Goal: Task Accomplishment & Management: Use online tool/utility

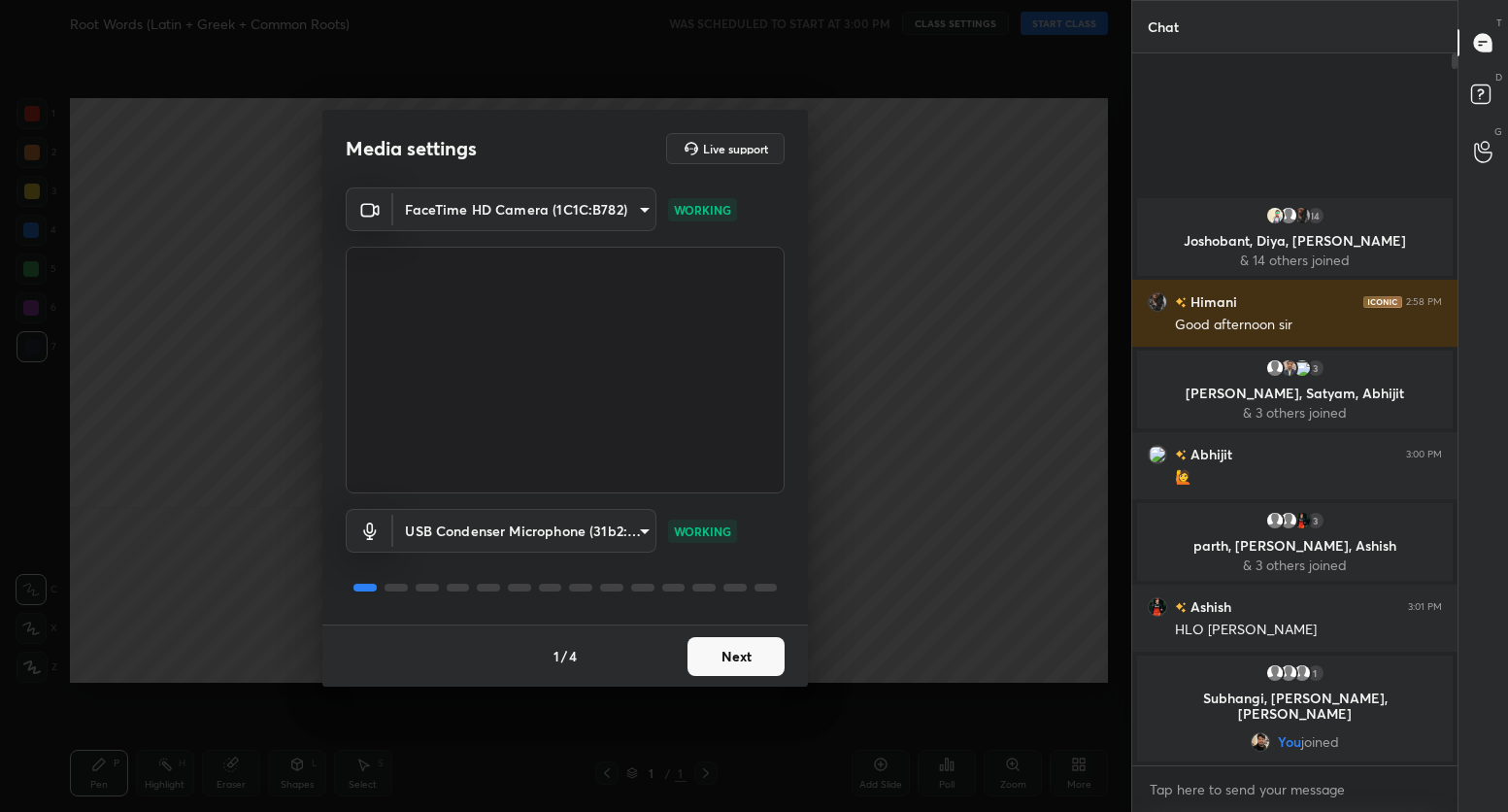
click at [729, 652] on button "Next" at bounding box center [735, 657] width 97 height 39
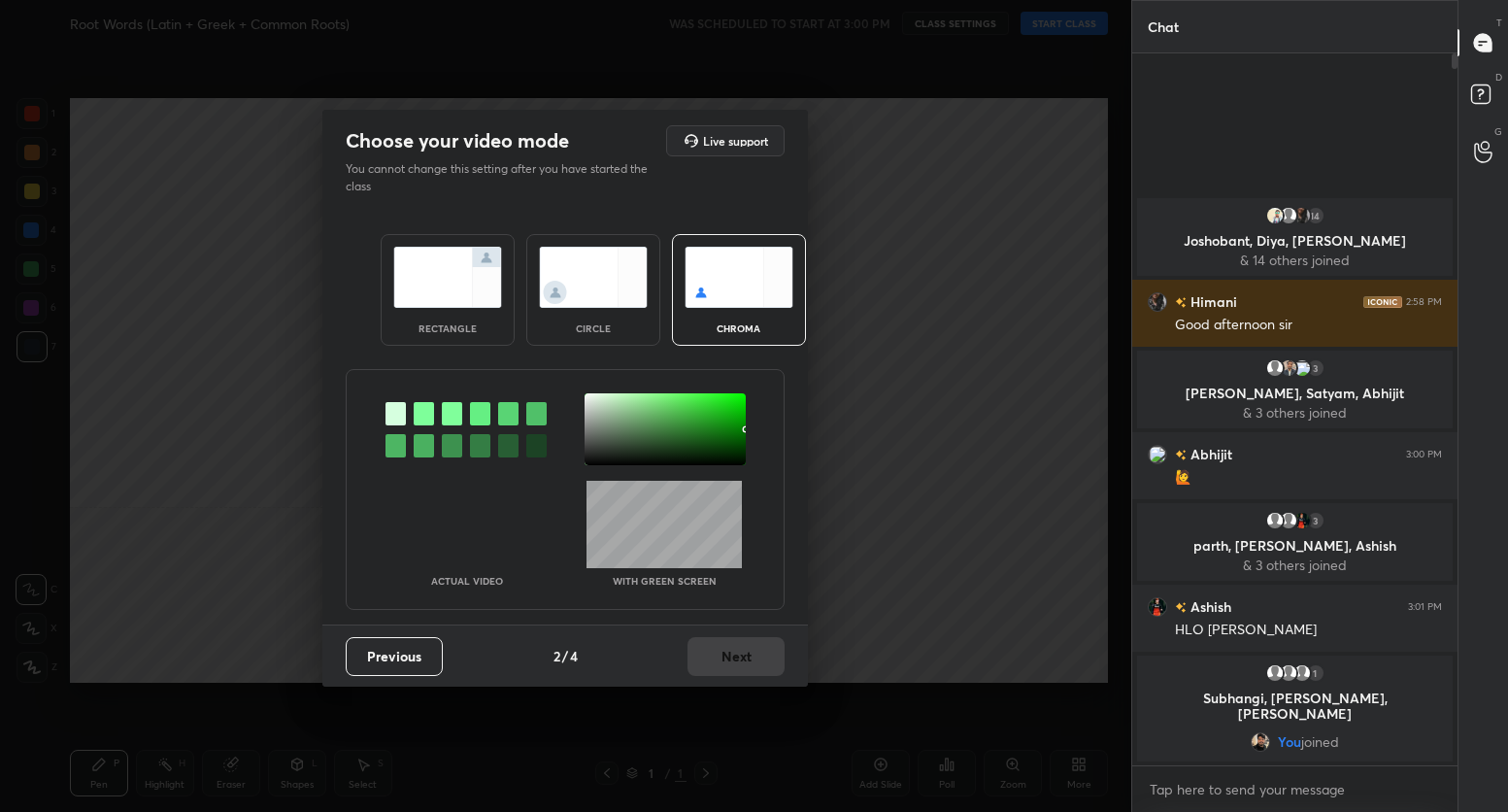
click at [439, 285] on img at bounding box center [447, 277] width 109 height 61
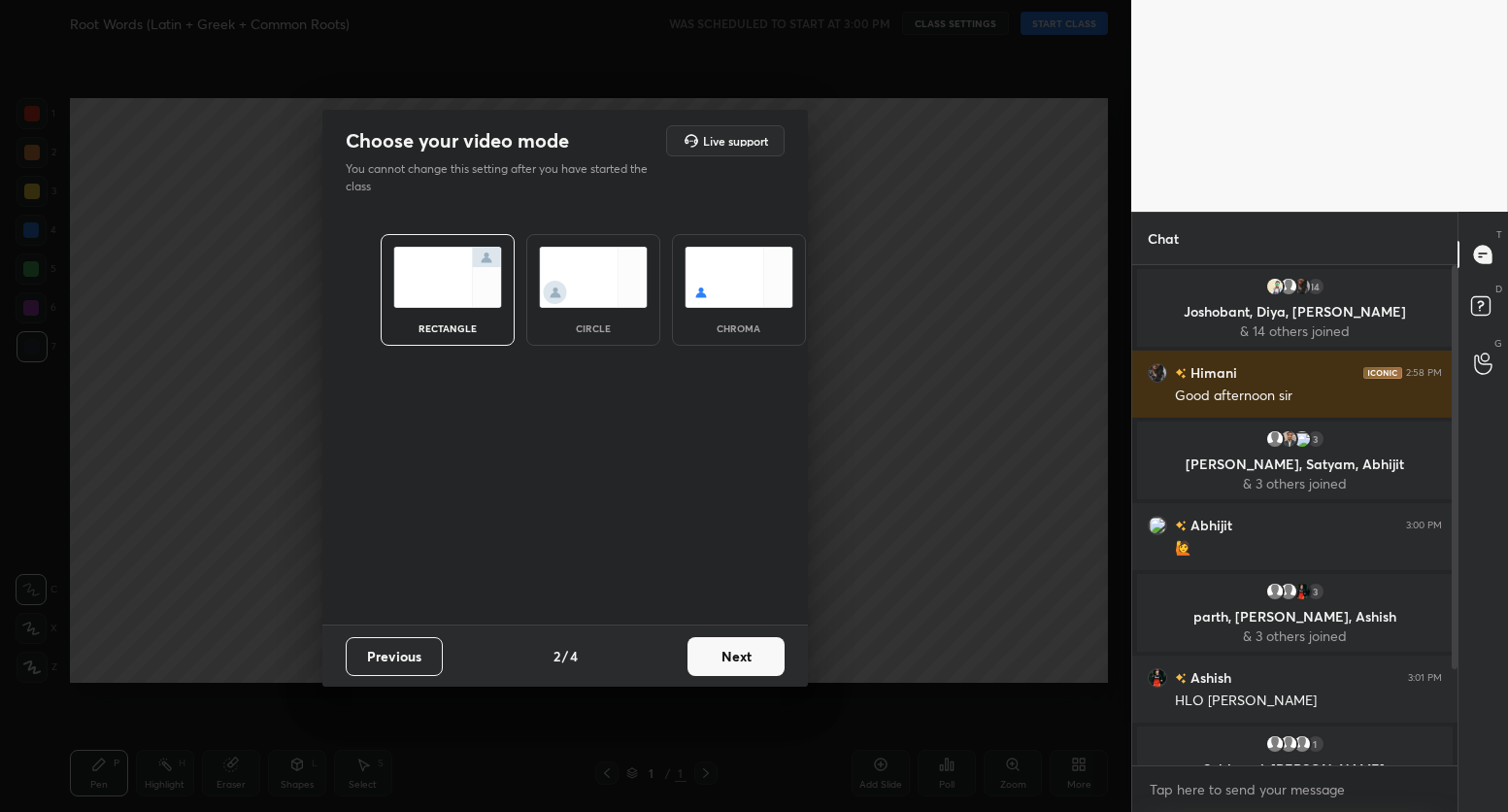
click at [729, 667] on button "Next" at bounding box center [735, 657] width 97 height 39
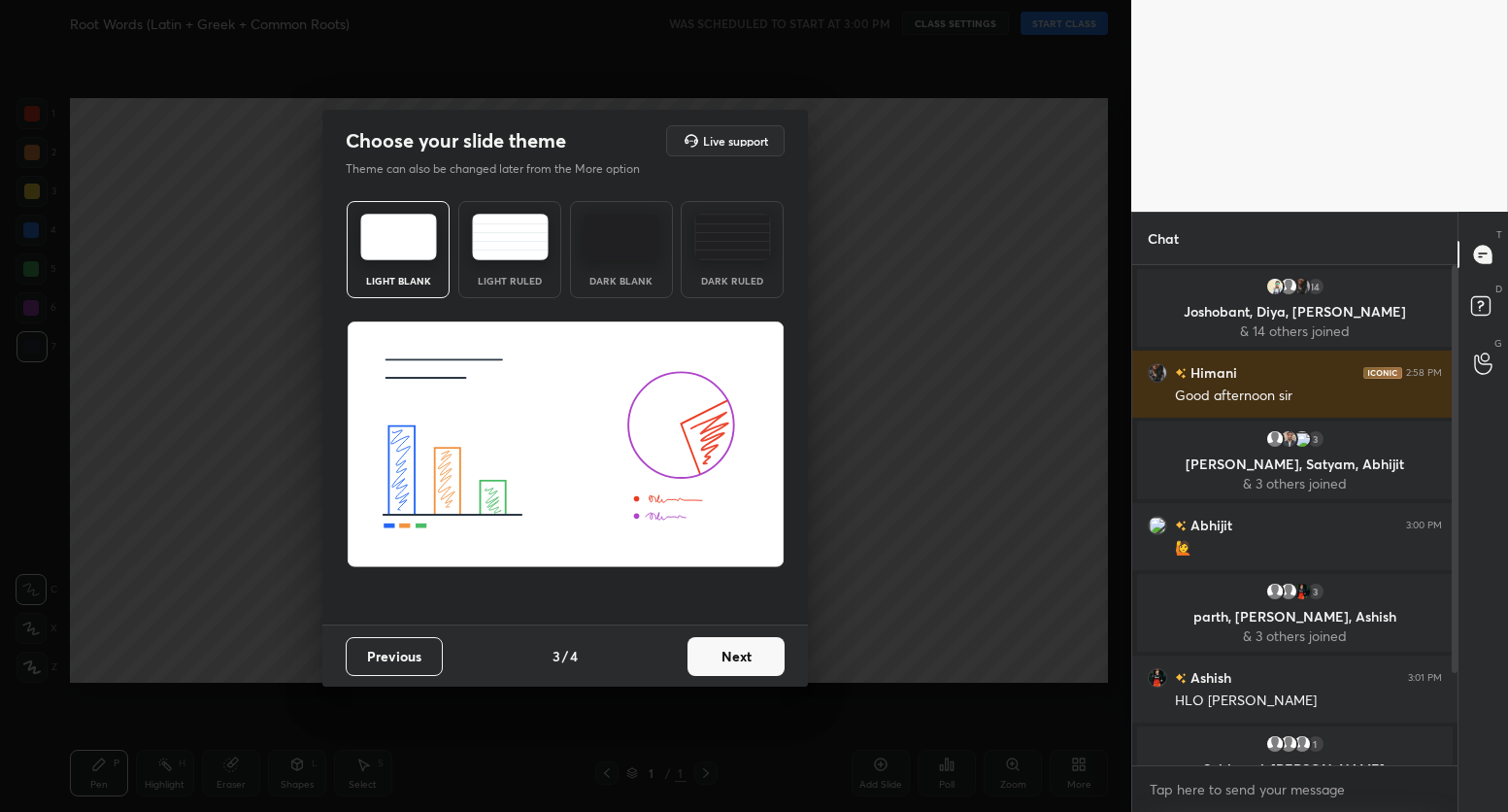
click at [729, 667] on button "Next" at bounding box center [735, 657] width 97 height 39
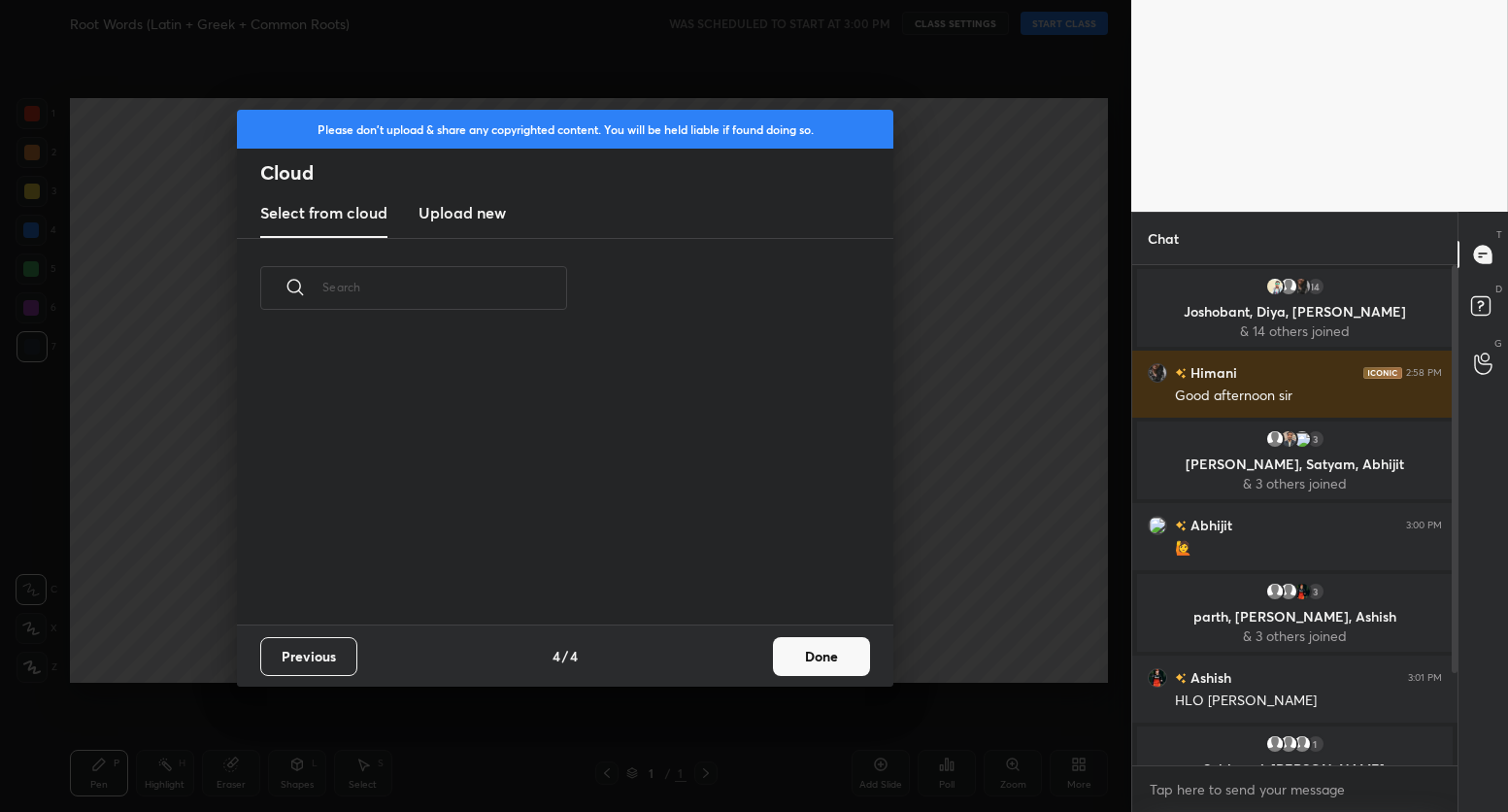
scroll to position [7, 11]
click at [822, 662] on button "Done" at bounding box center [821, 657] width 97 height 39
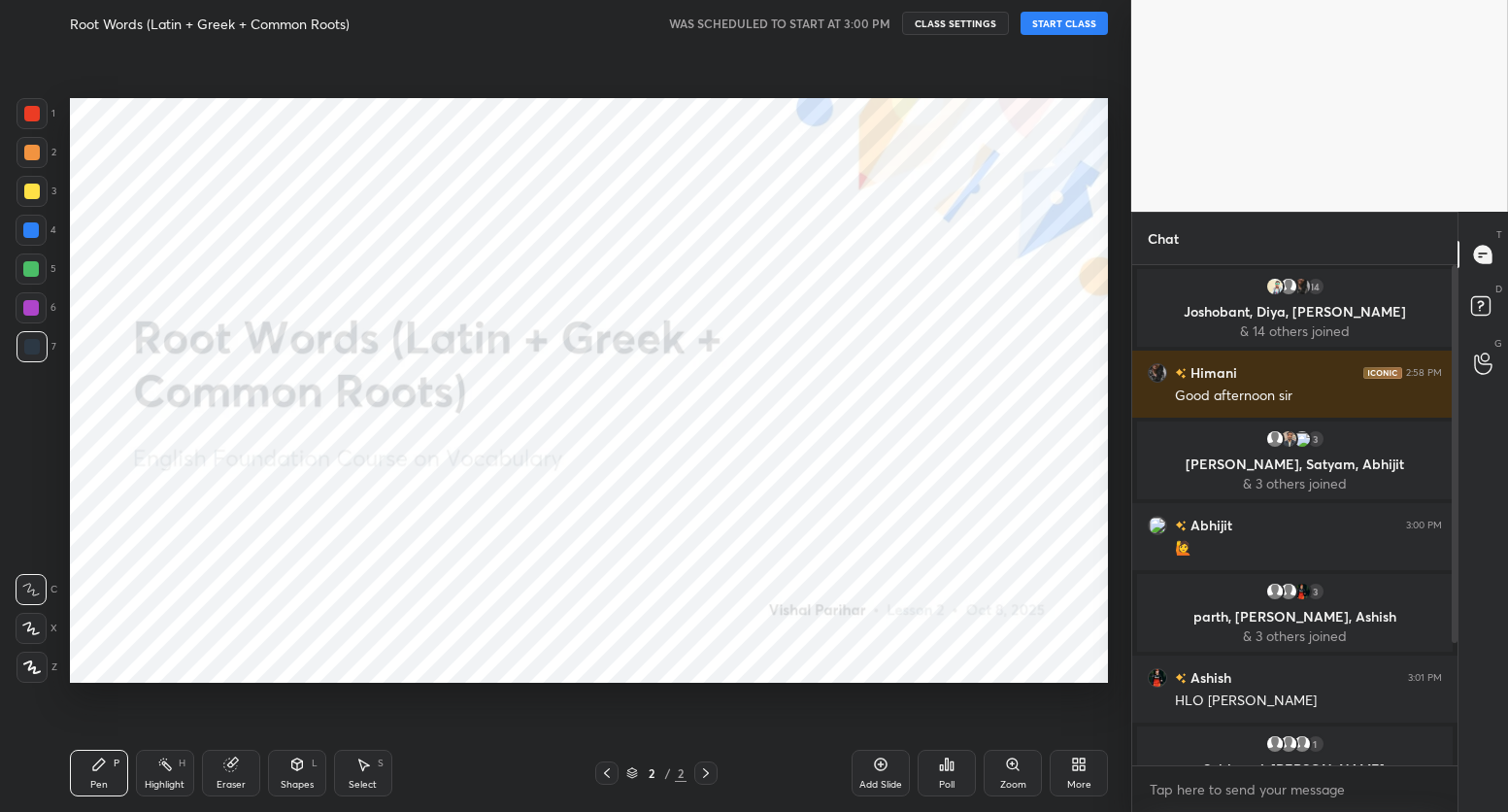
click at [1072, 773] on div "More" at bounding box center [1078, 772] width 58 height 46
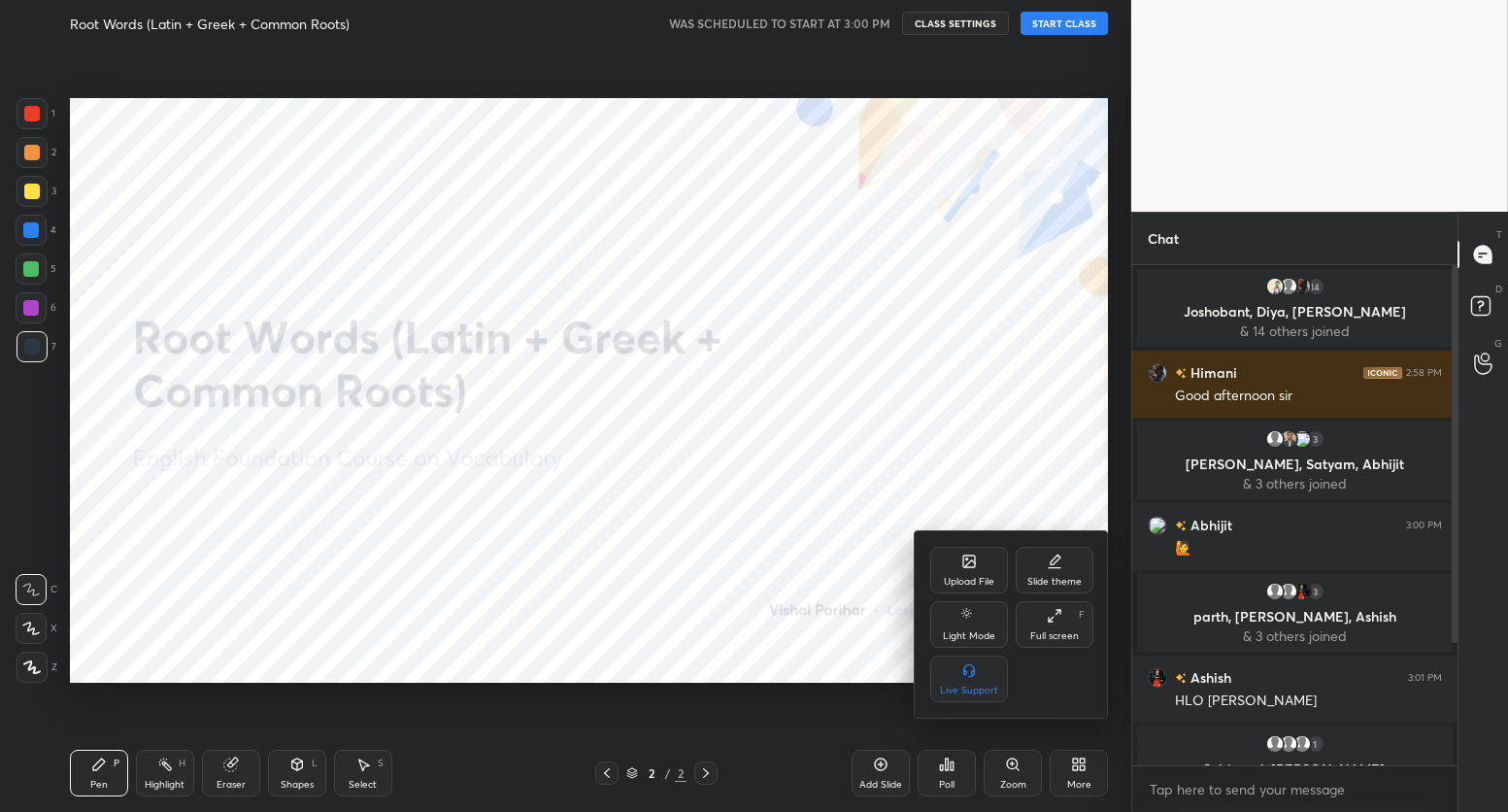
click at [967, 565] on icon at bounding box center [969, 561] width 12 height 12
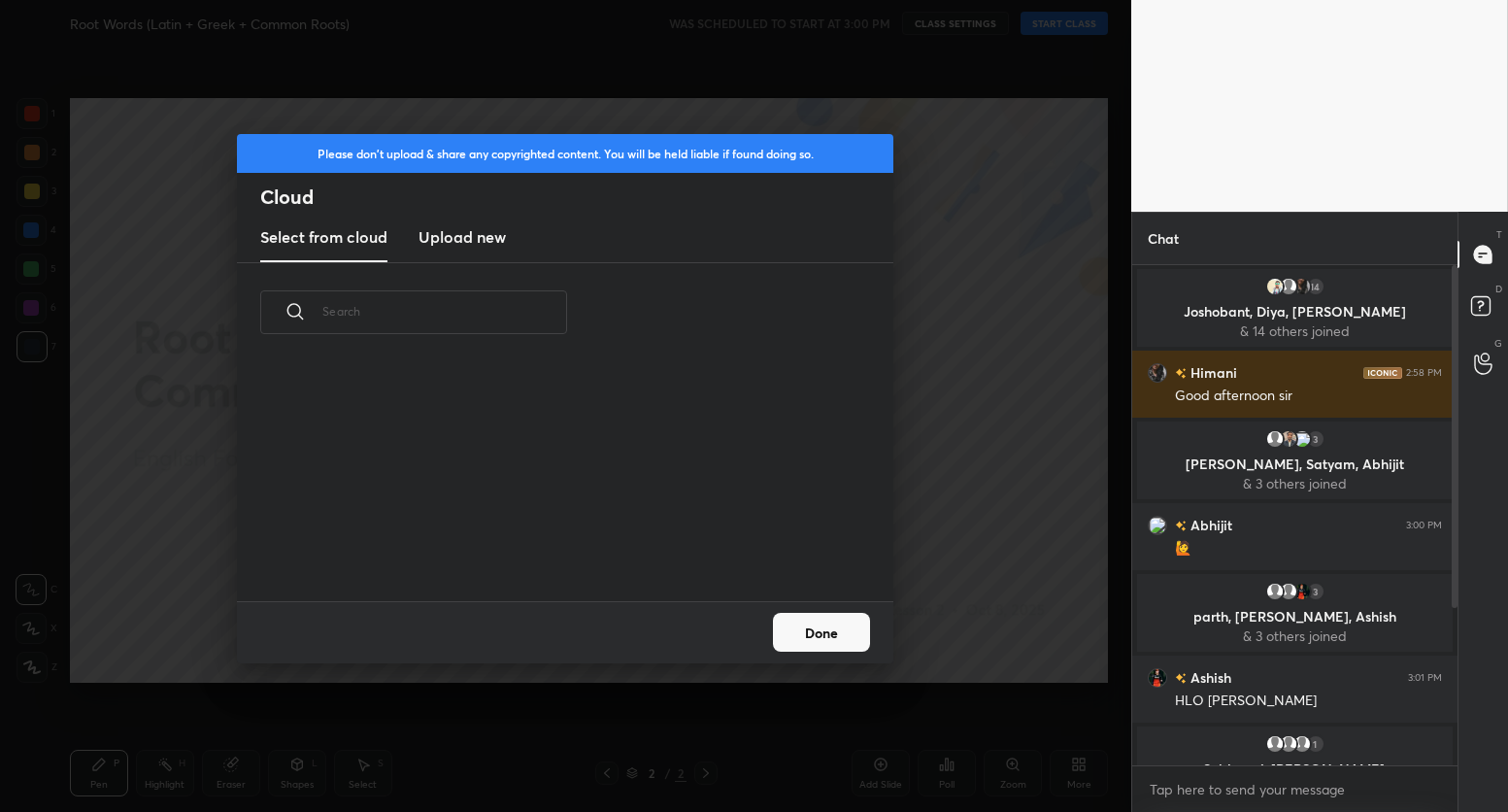
scroll to position [239, 623]
click at [460, 249] on new "Upload new" at bounding box center [462, 237] width 87 height 48
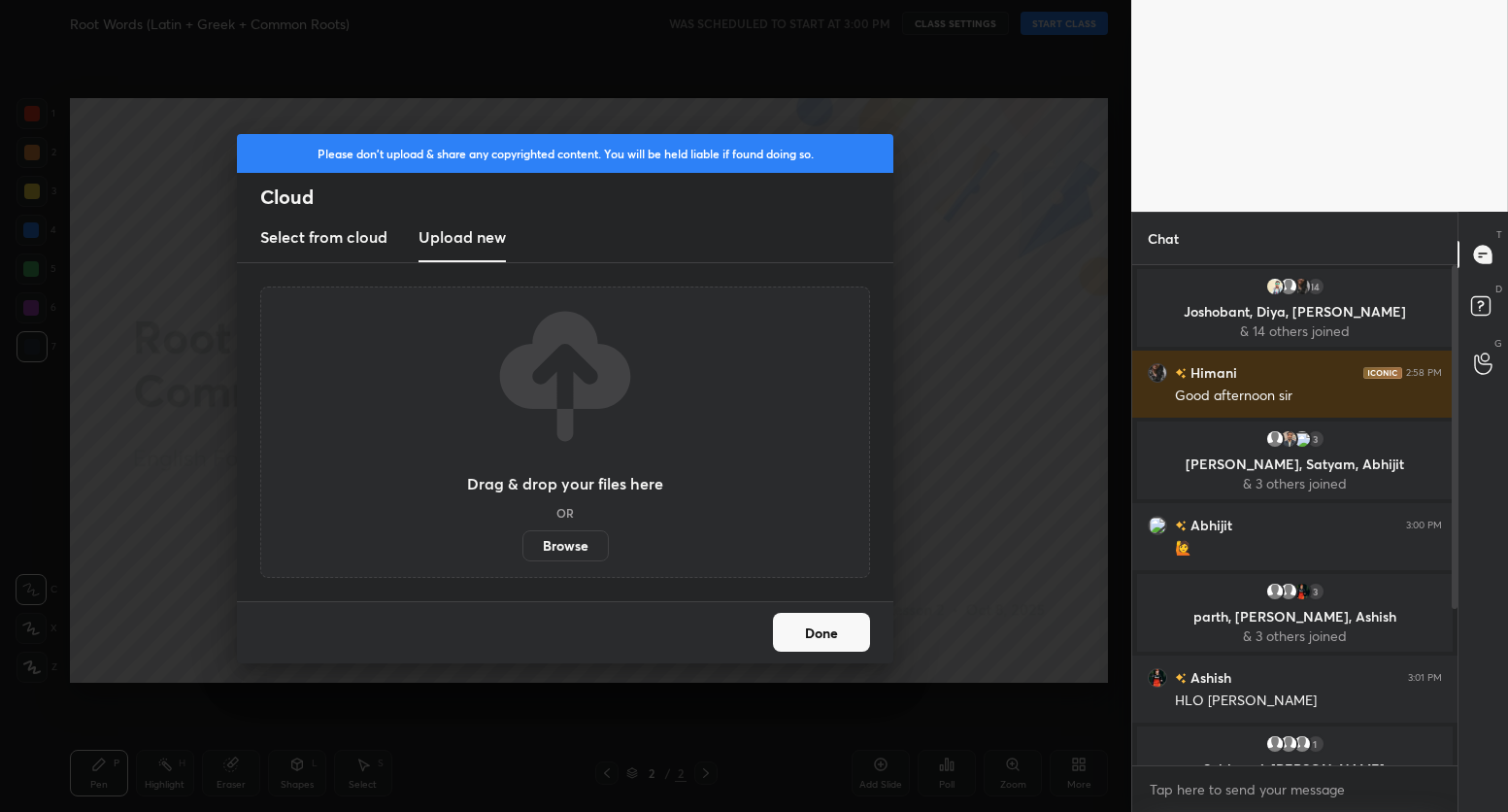
click at [565, 552] on label "Browse" at bounding box center [565, 546] width 87 height 31
click at [522, 552] on input "Browse" at bounding box center [522, 546] width 0 height 31
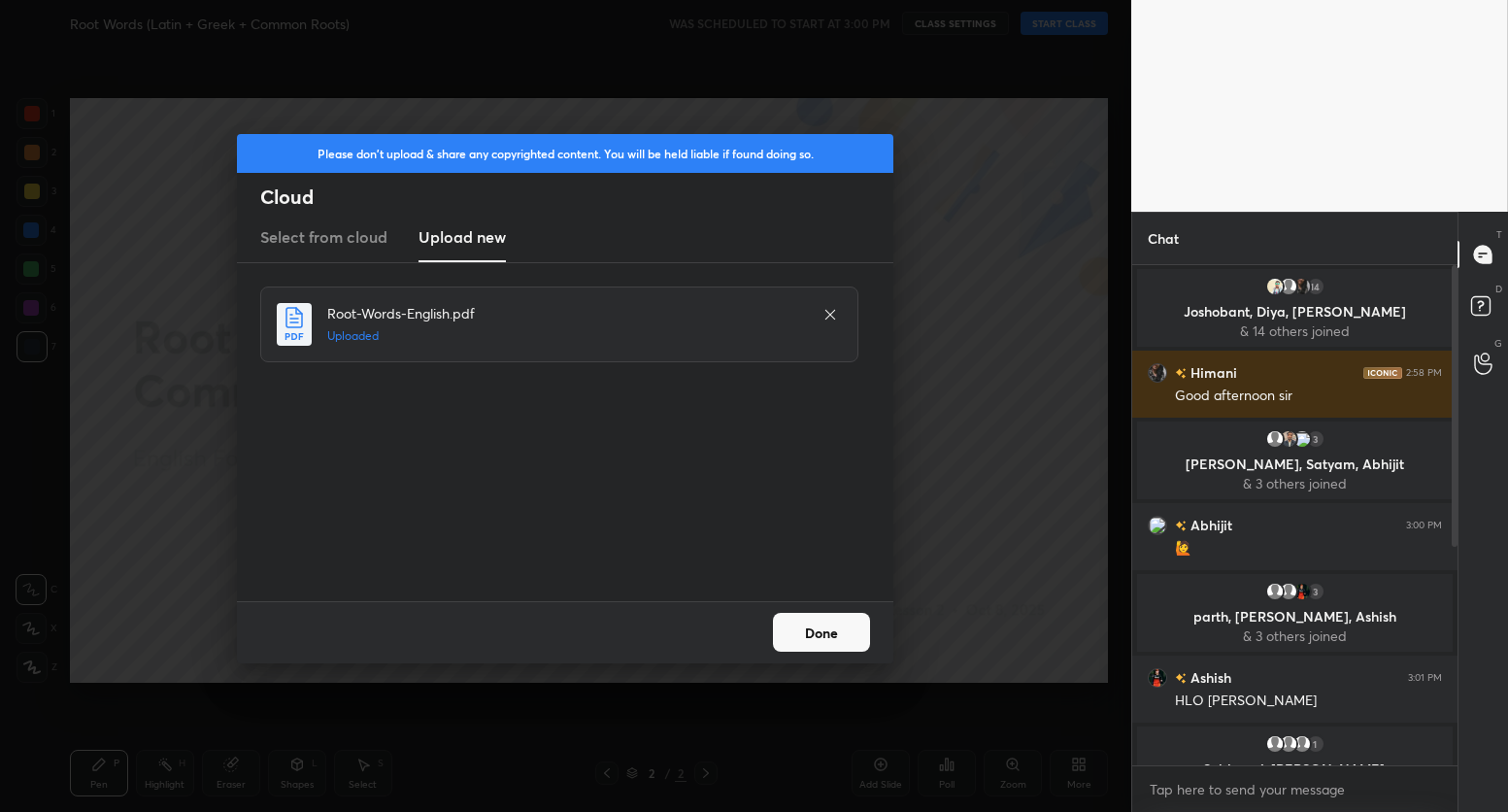
click at [853, 640] on button "Done" at bounding box center [821, 632] width 97 height 39
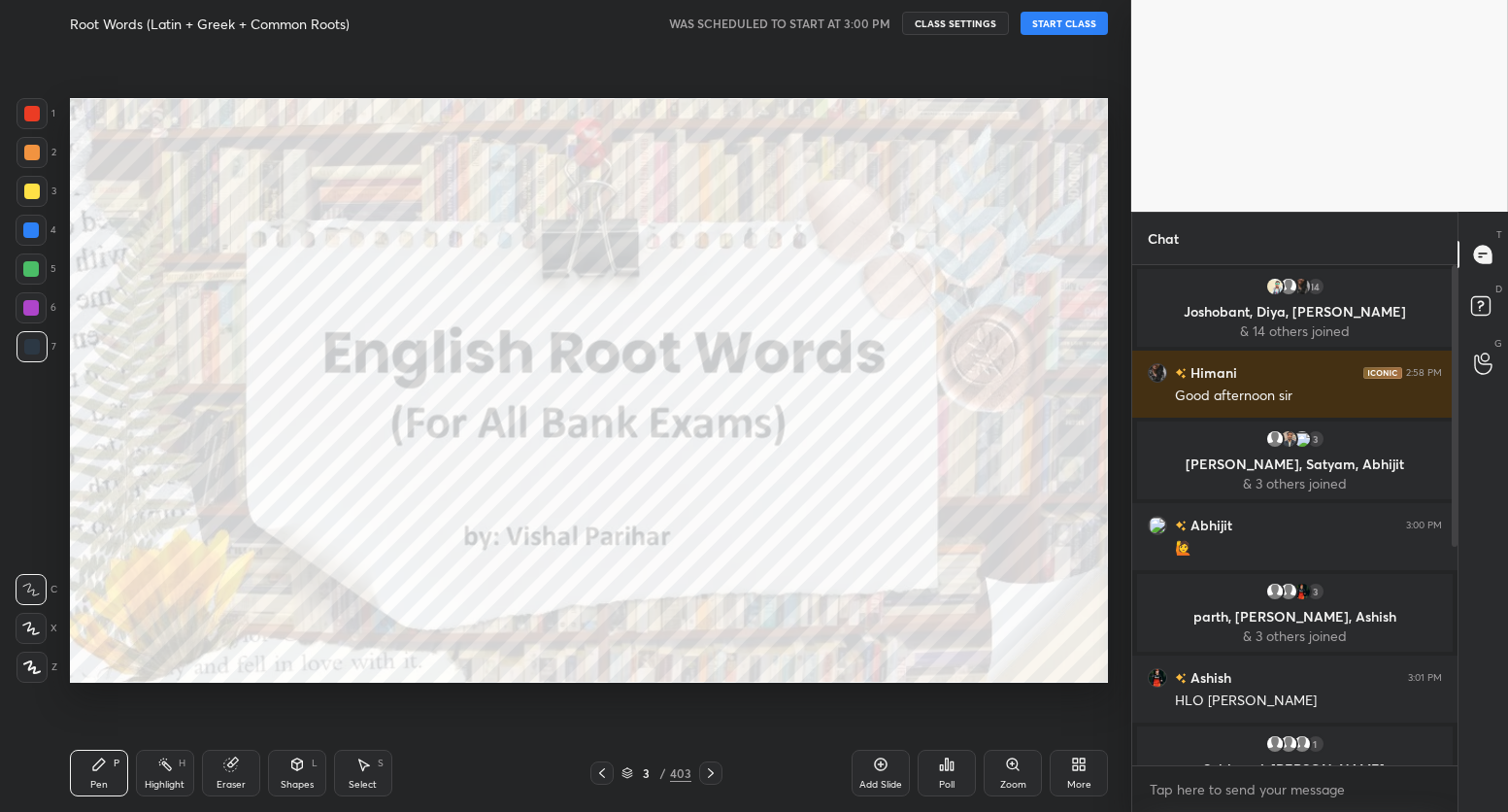
click at [605, 773] on icon at bounding box center [602, 773] width 16 height 16
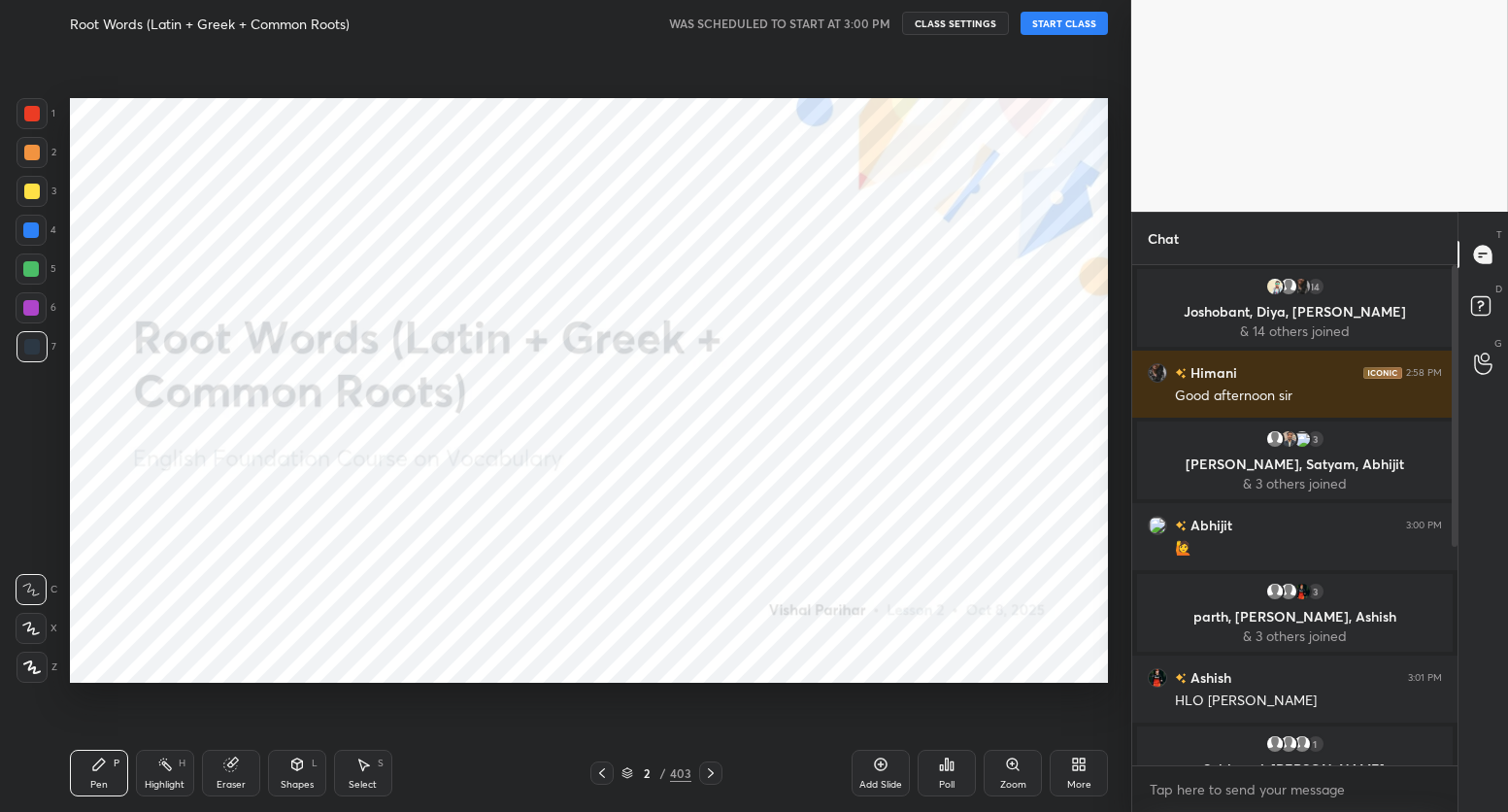
click at [708, 776] on icon at bounding box center [711, 773] width 6 height 10
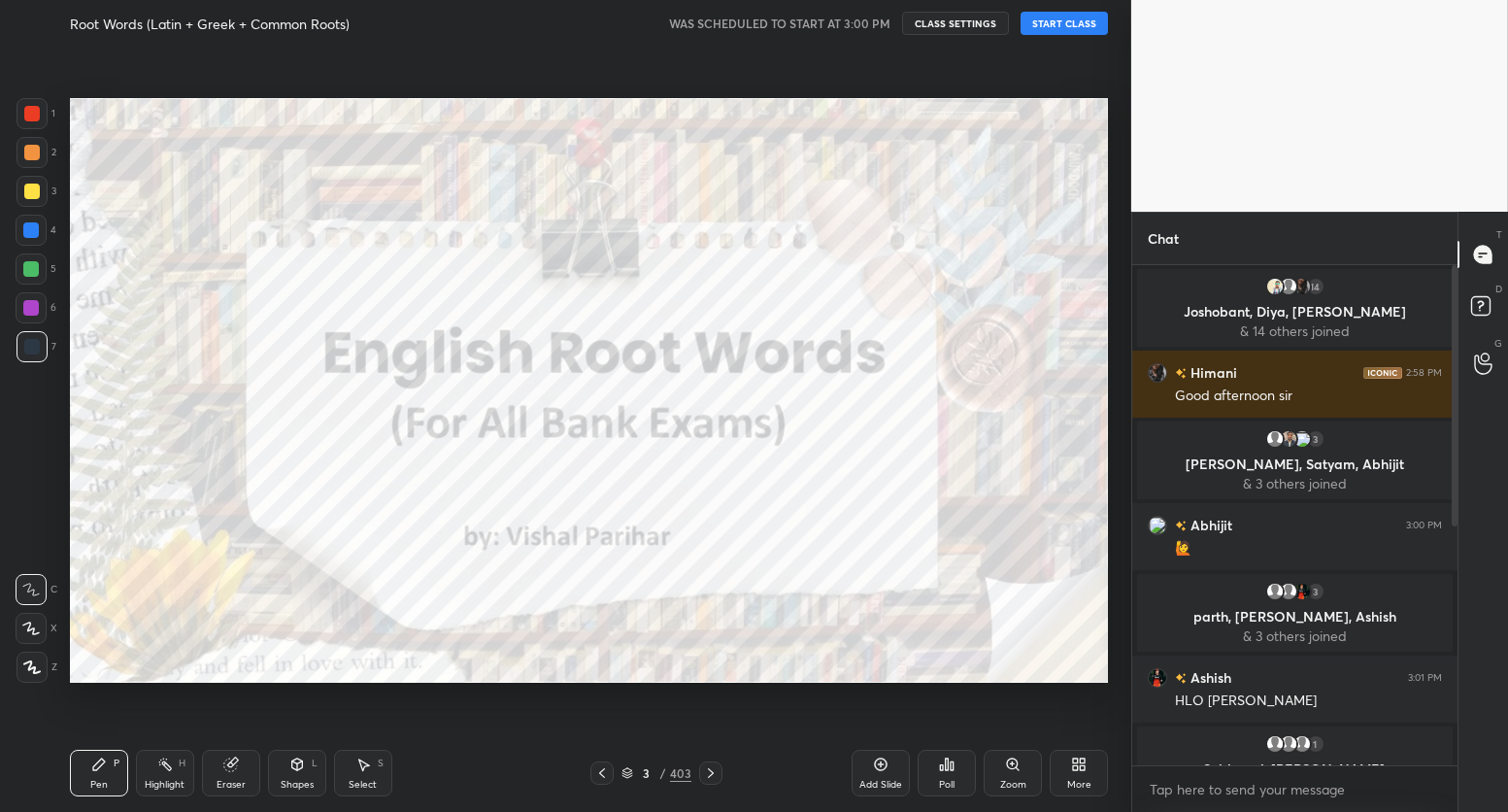
click at [1063, 29] on button "START CLASS" at bounding box center [1064, 24] width 87 height 24
drag, startPoint x: 24, startPoint y: 676, endPoint x: 67, endPoint y: 644, distance: 53.6
click at [37, 669] on div at bounding box center [32, 667] width 31 height 31
click at [34, 117] on div at bounding box center [32, 114] width 16 height 16
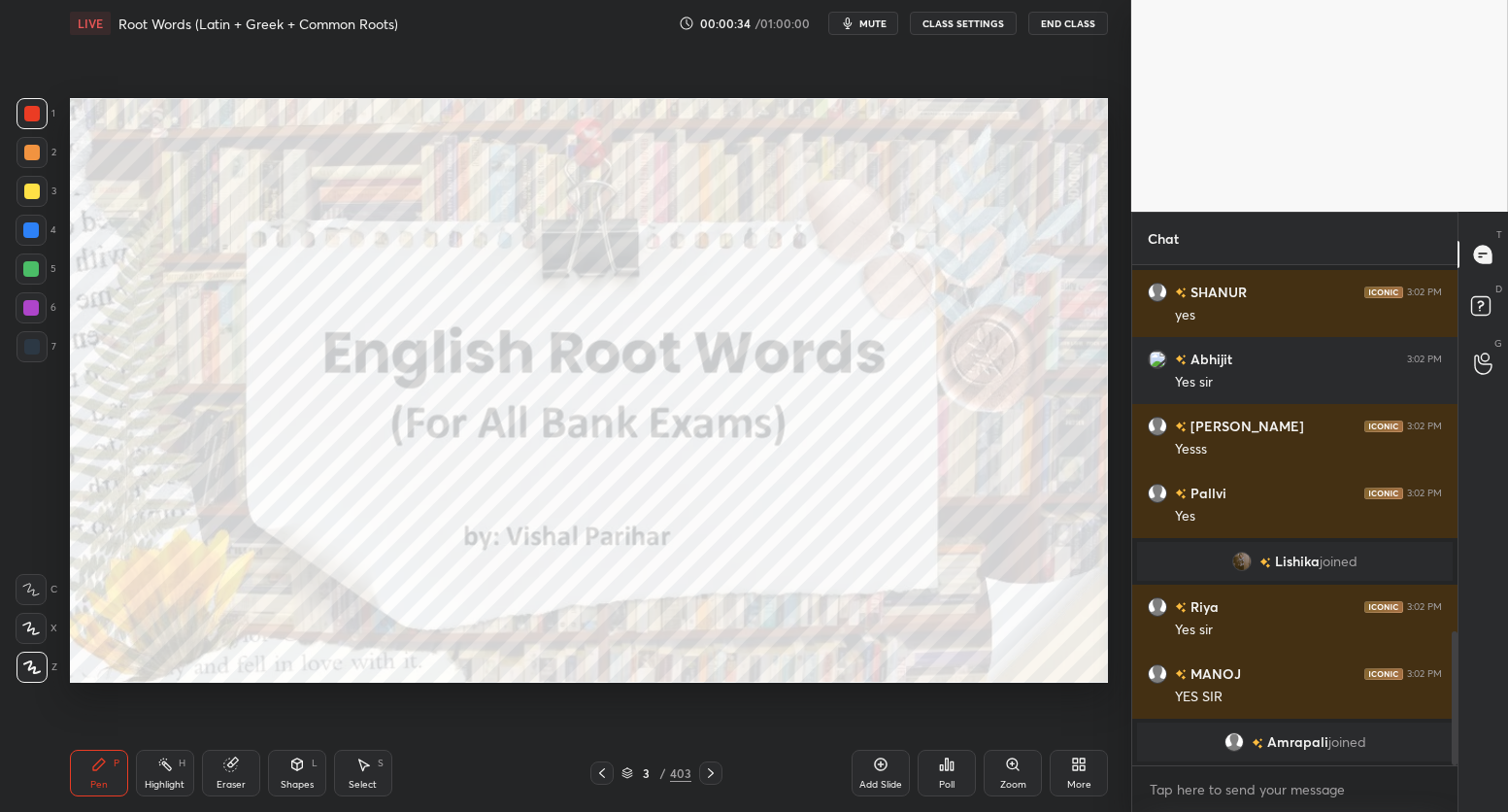
scroll to position [1390, 0]
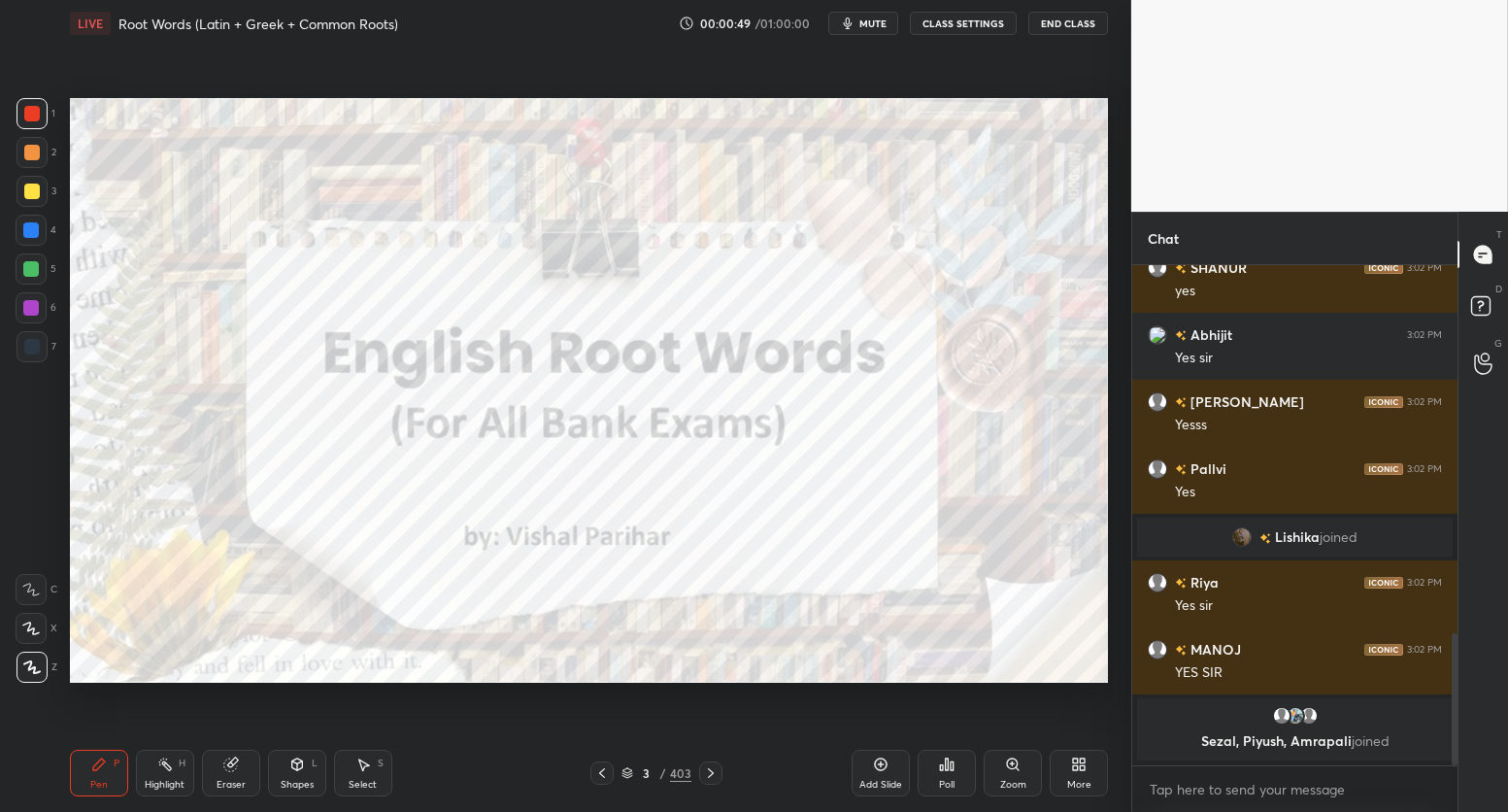
click at [953, 769] on icon at bounding box center [952, 765] width 3 height 9
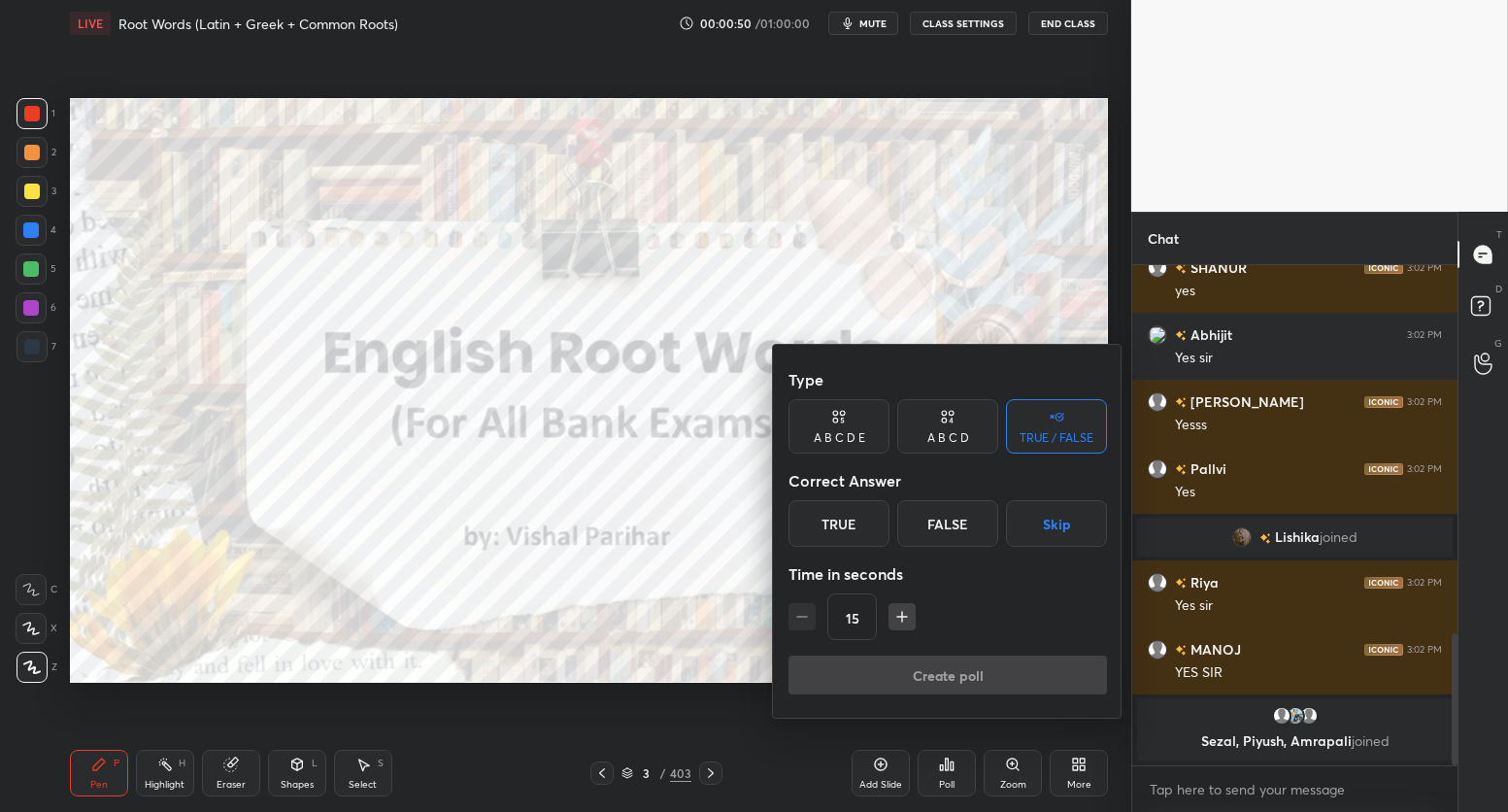
click at [1024, 521] on button "Skip" at bounding box center [1056, 523] width 101 height 46
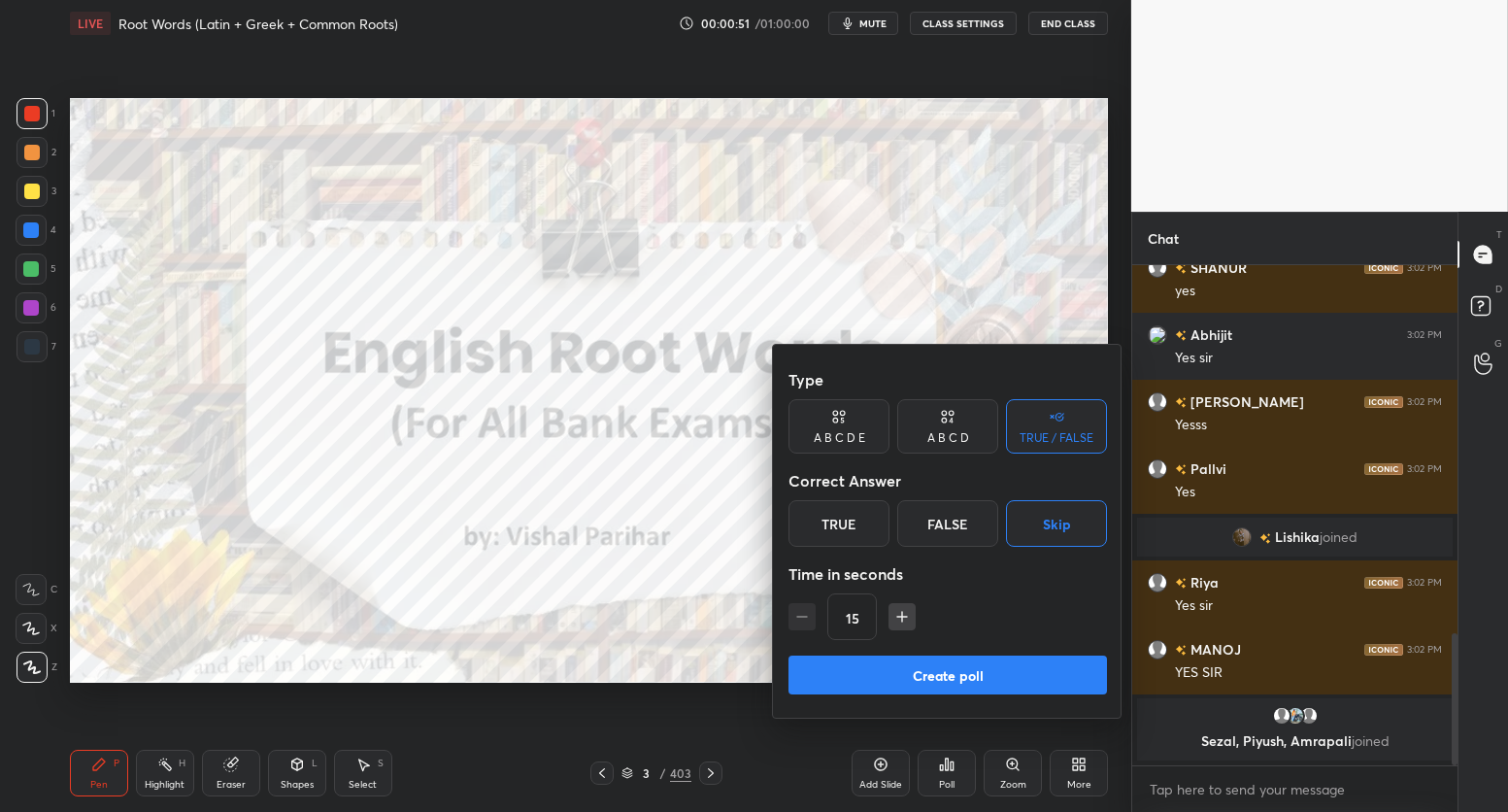
click at [983, 670] on button "Create poll" at bounding box center [948, 675] width 319 height 39
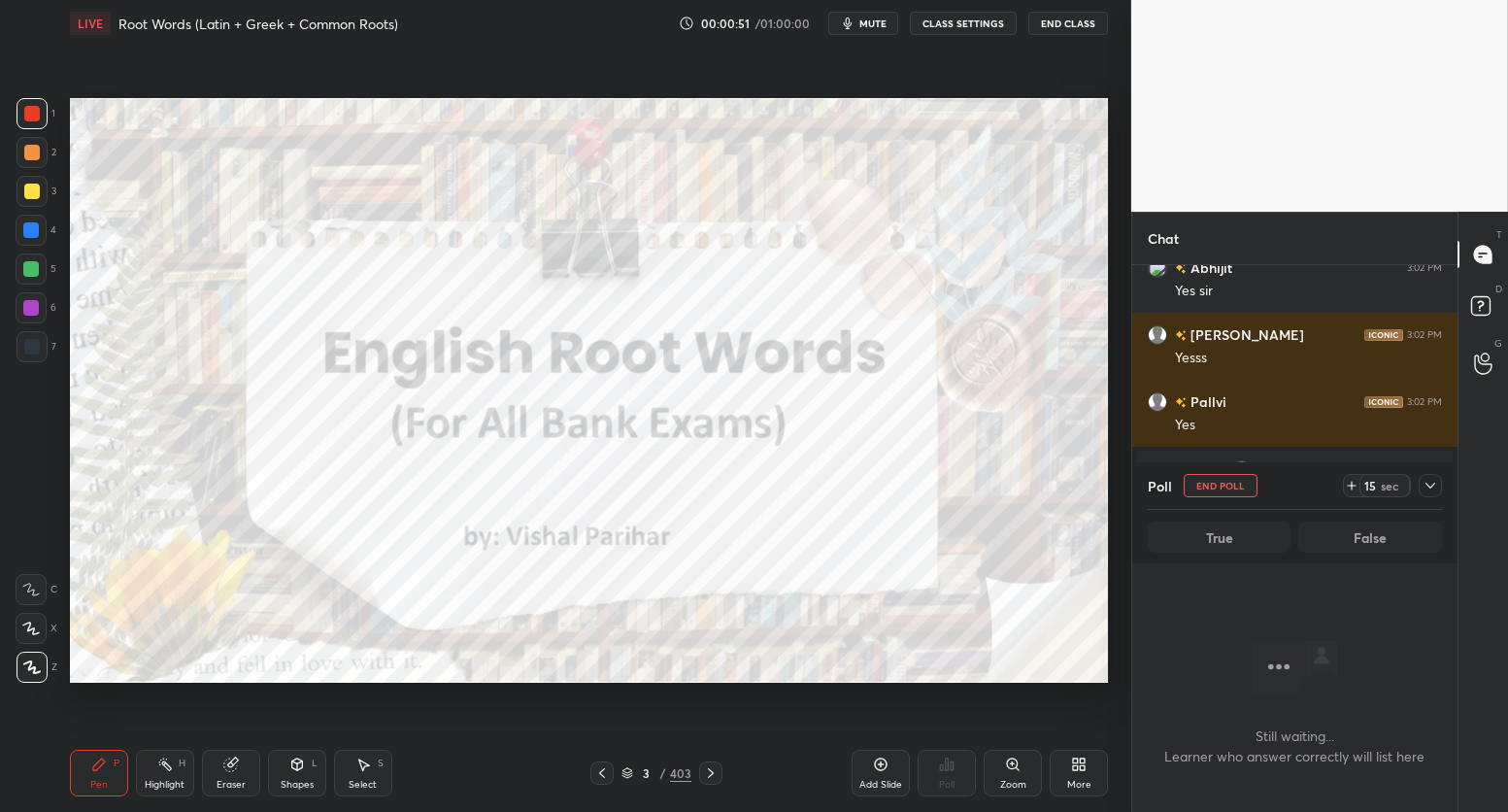
scroll to position [231, 319]
click at [1433, 489] on icon at bounding box center [1430, 486] width 16 height 16
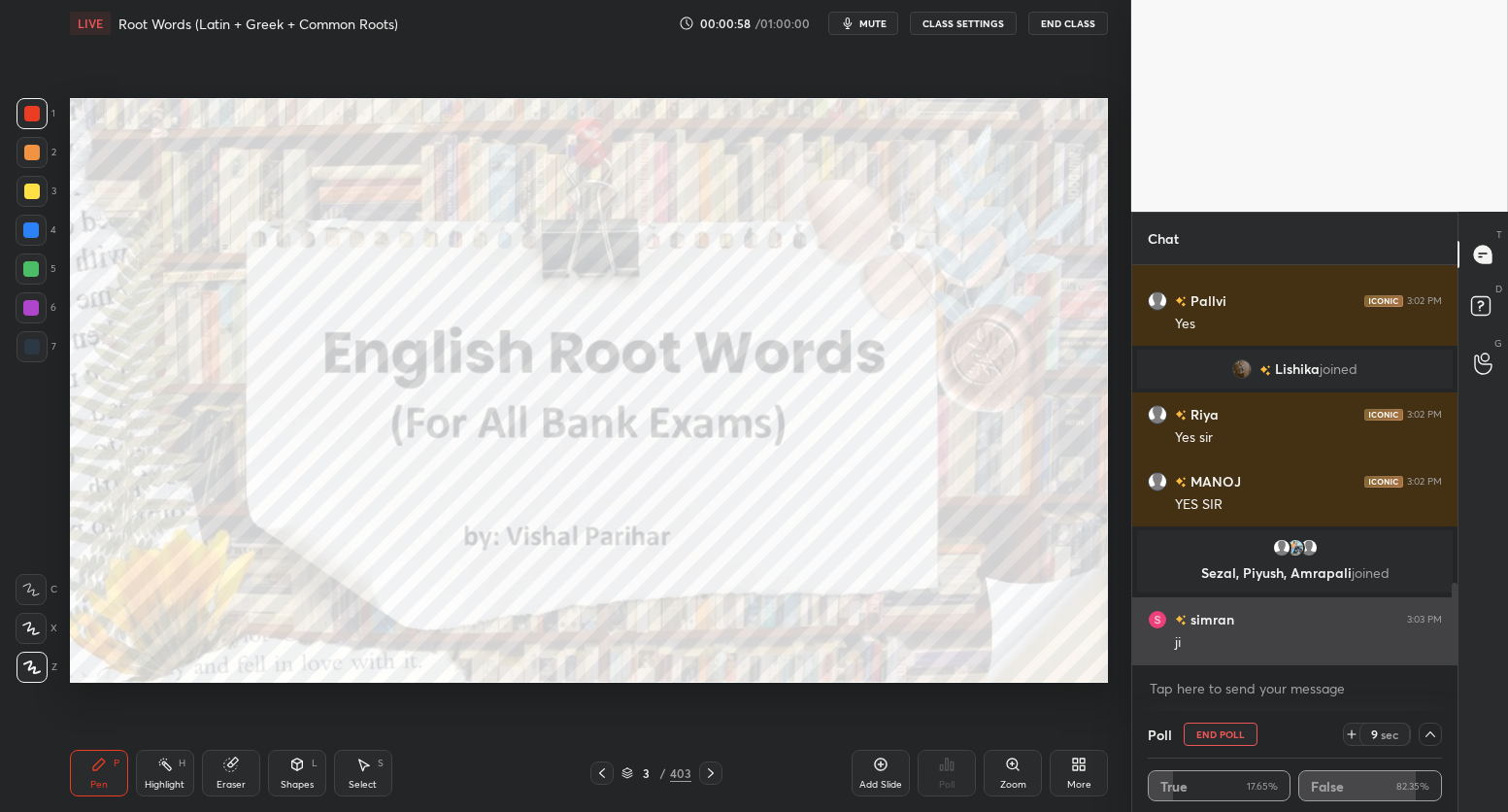
scroll to position [1605, 0]
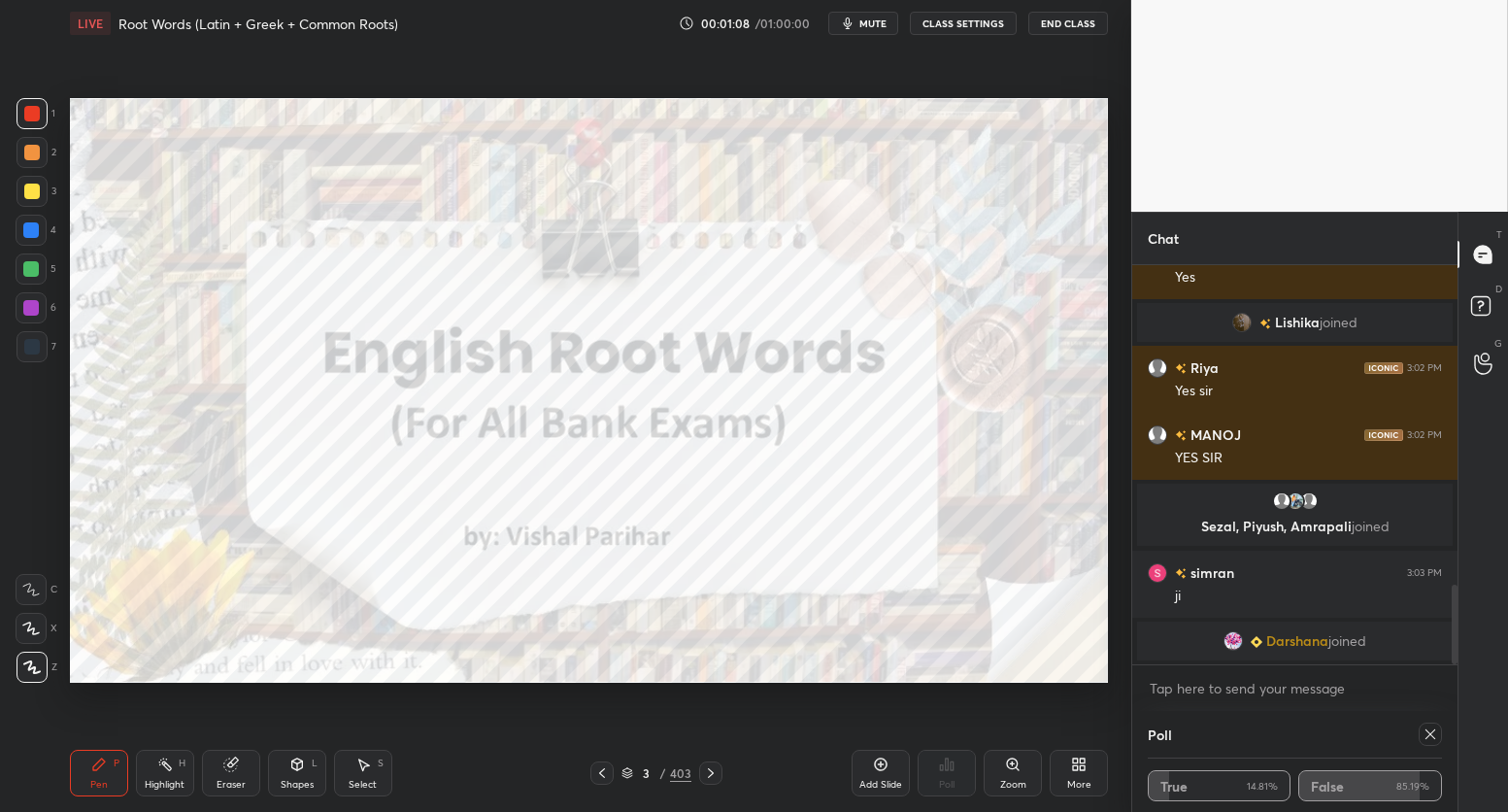
click at [1433, 734] on icon at bounding box center [1430, 734] width 16 height 16
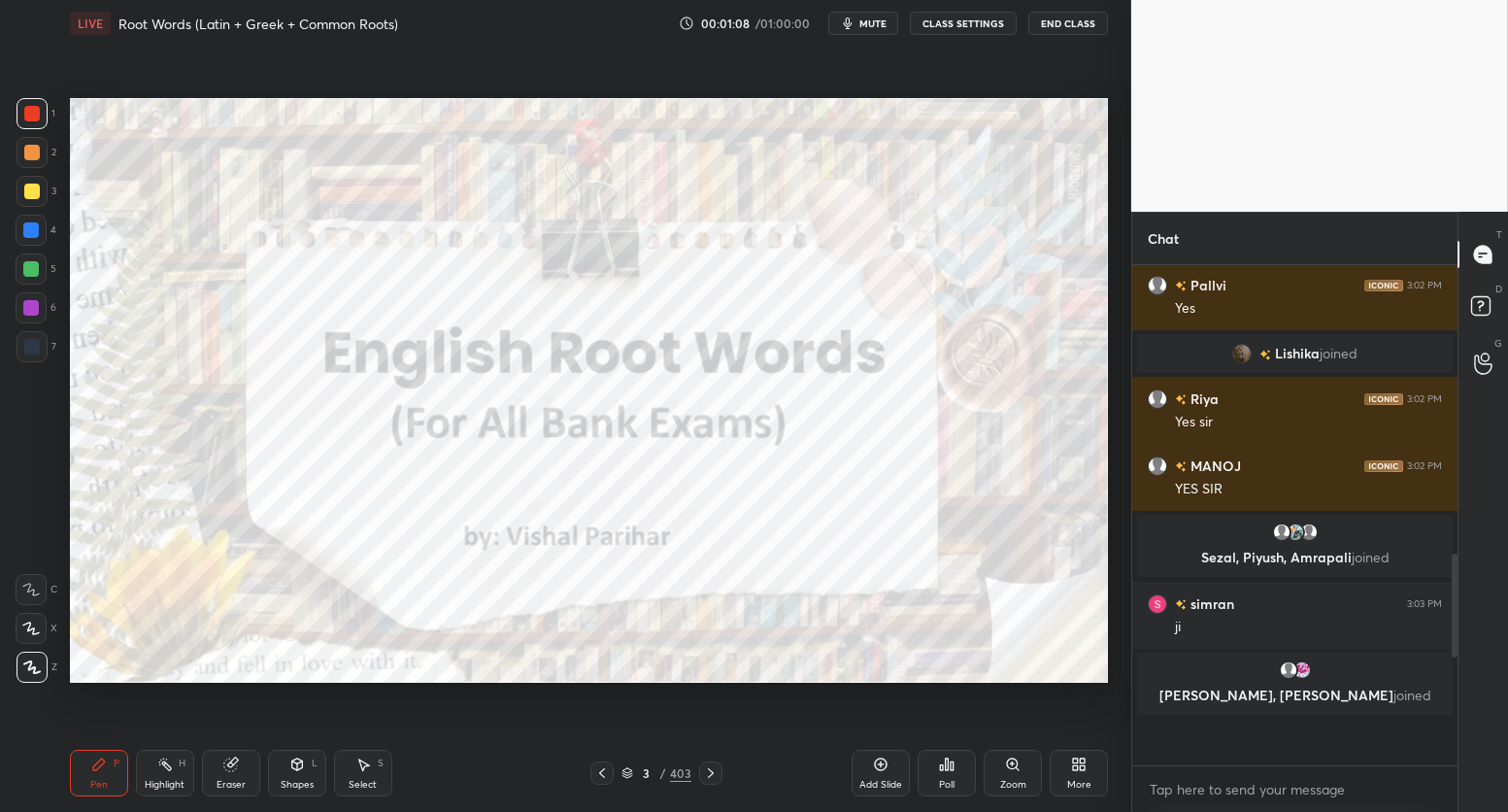
scroll to position [308, 319]
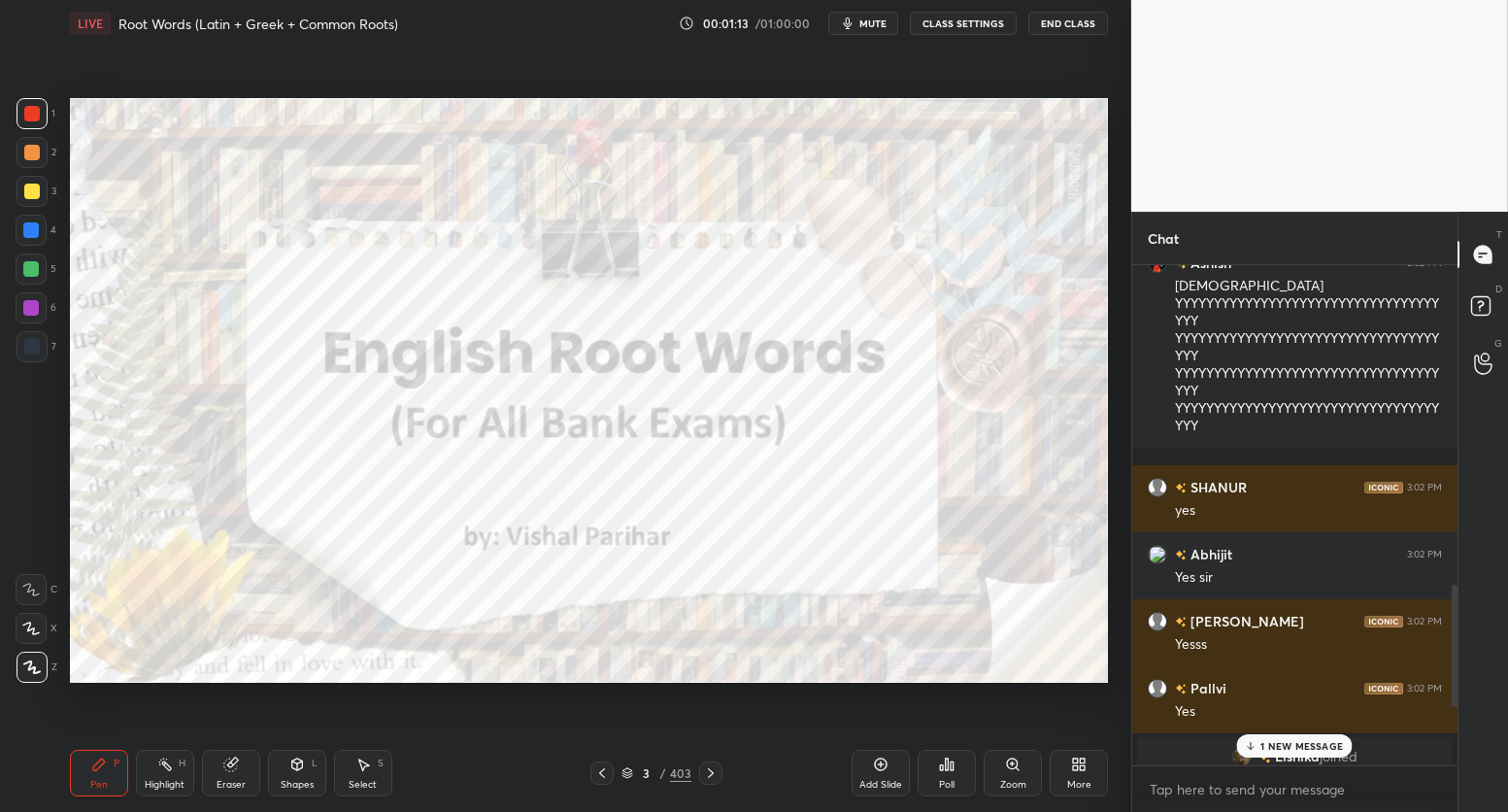
click at [1333, 746] on p "1 NEW MESSAGE" at bounding box center [1302, 746] width 83 height 12
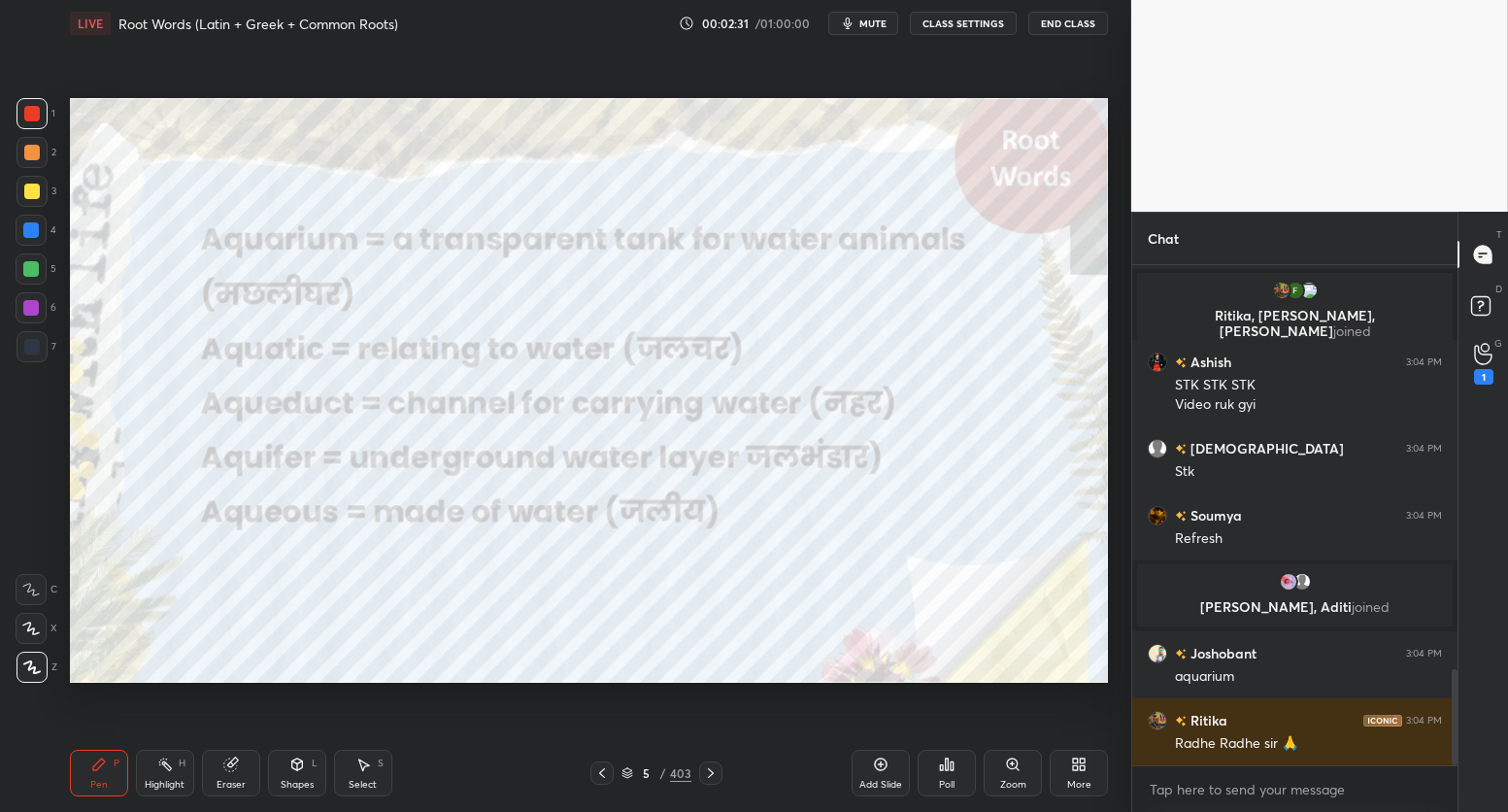
scroll to position [2103, 0]
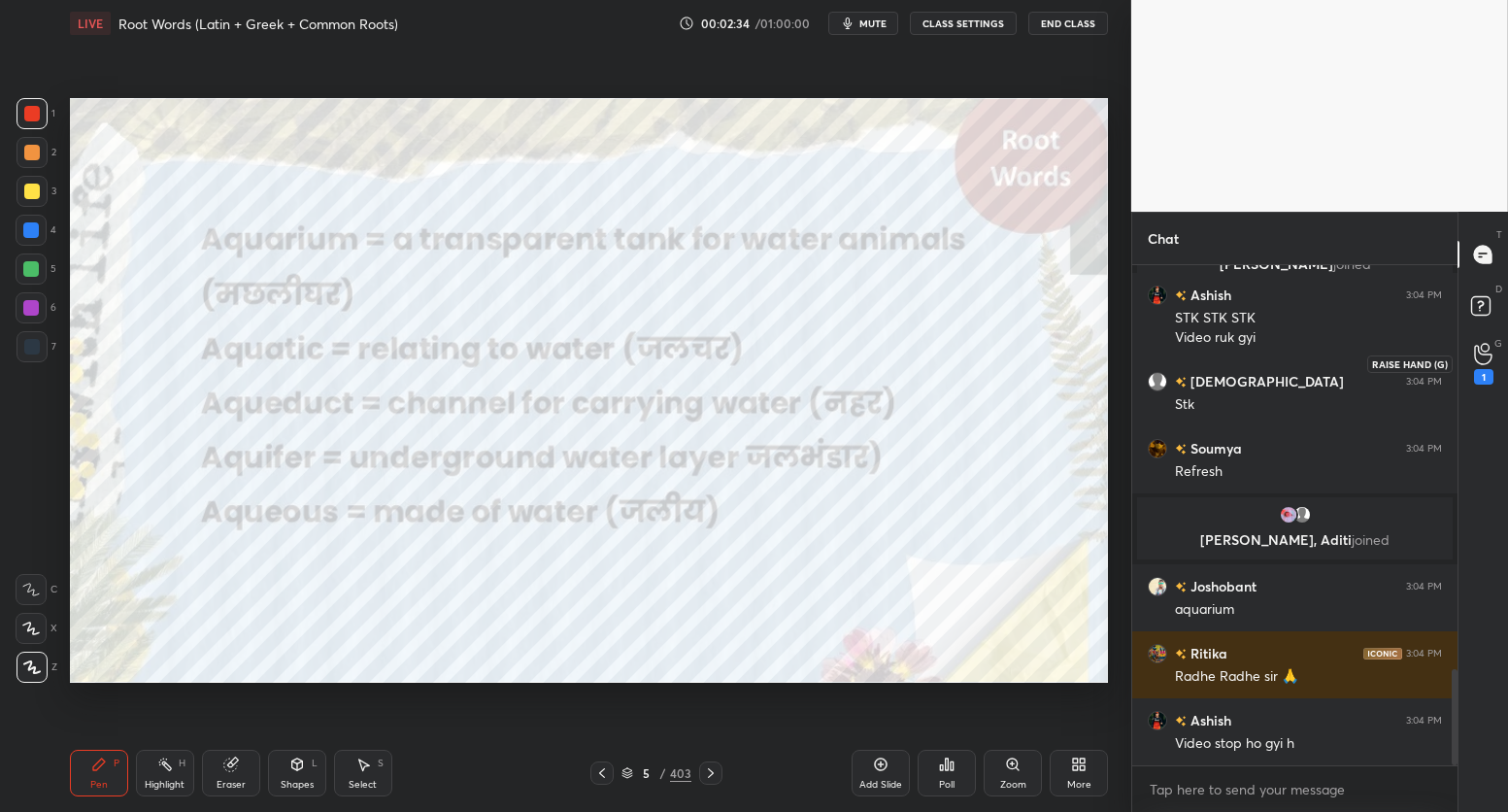
click at [1483, 357] on icon at bounding box center [1482, 354] width 19 height 23
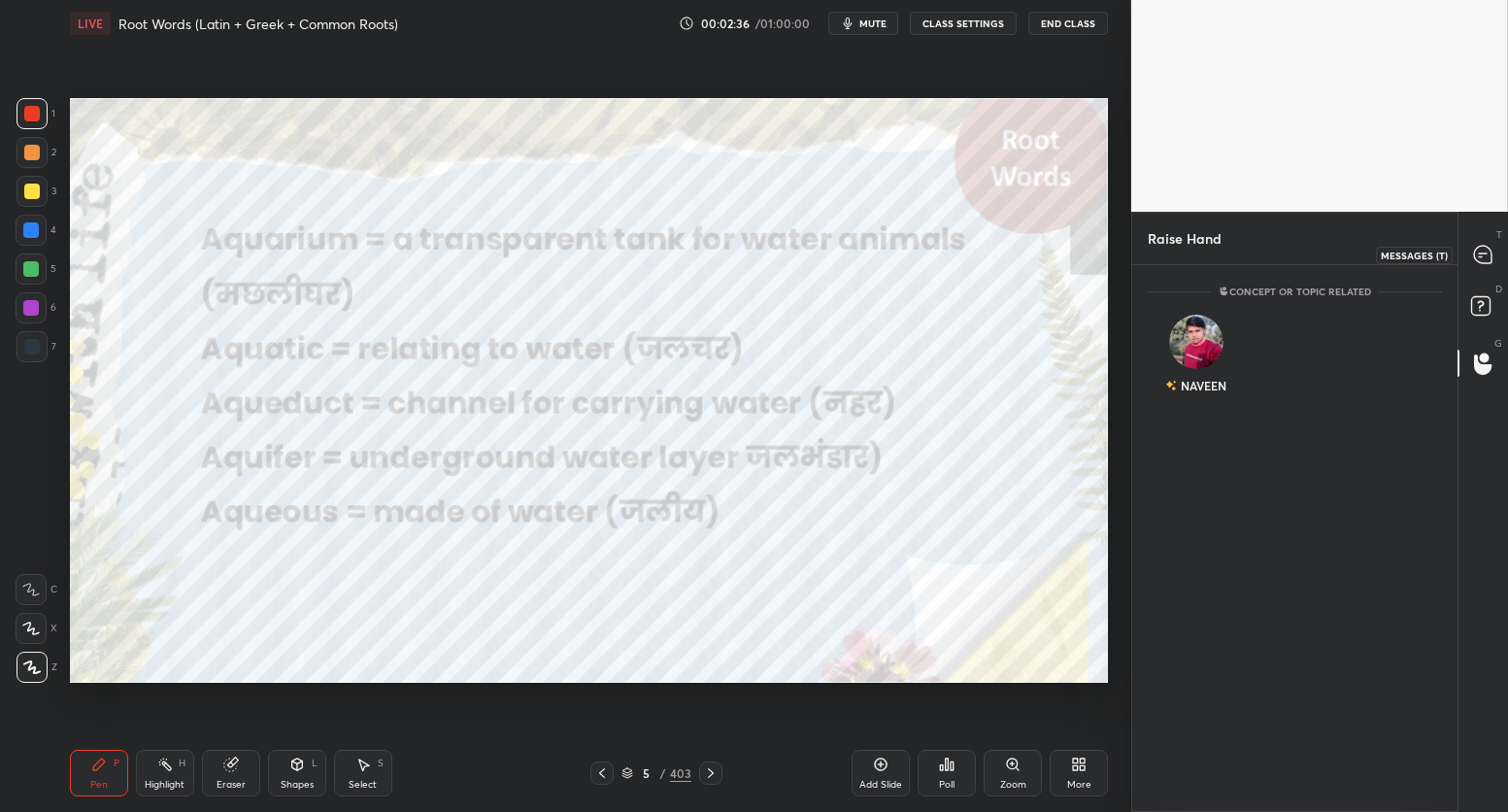
drag, startPoint x: 1482, startPoint y: 257, endPoint x: 1486, endPoint y: 273, distance: 16.5
click at [1482, 257] on icon at bounding box center [1482, 255] width 18 height 18
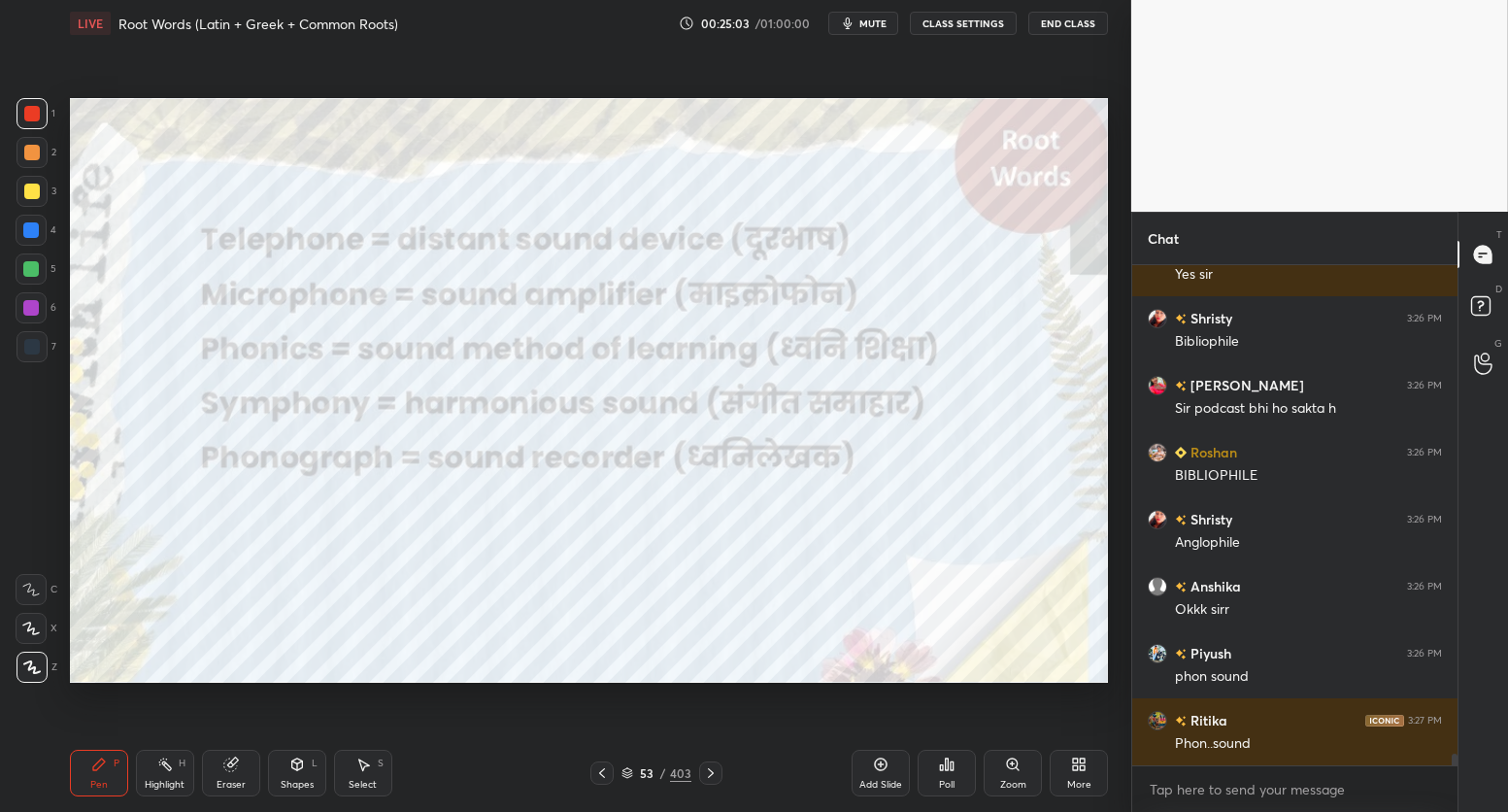
scroll to position [20655, 0]
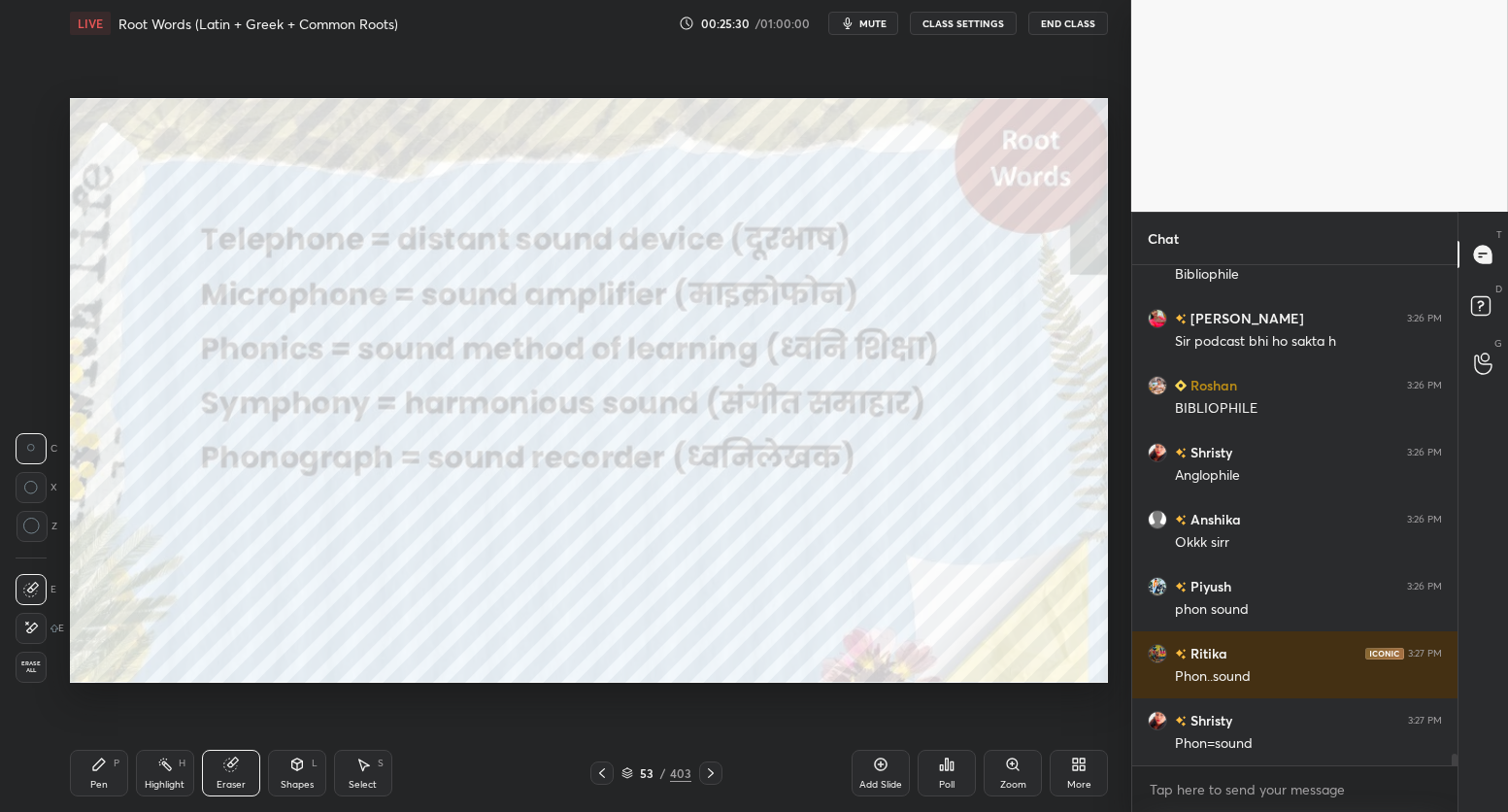
drag, startPoint x: 106, startPoint y: 765, endPoint x: 113, endPoint y: 748, distance: 18.4
click at [106, 764] on icon at bounding box center [99, 764] width 16 height 16
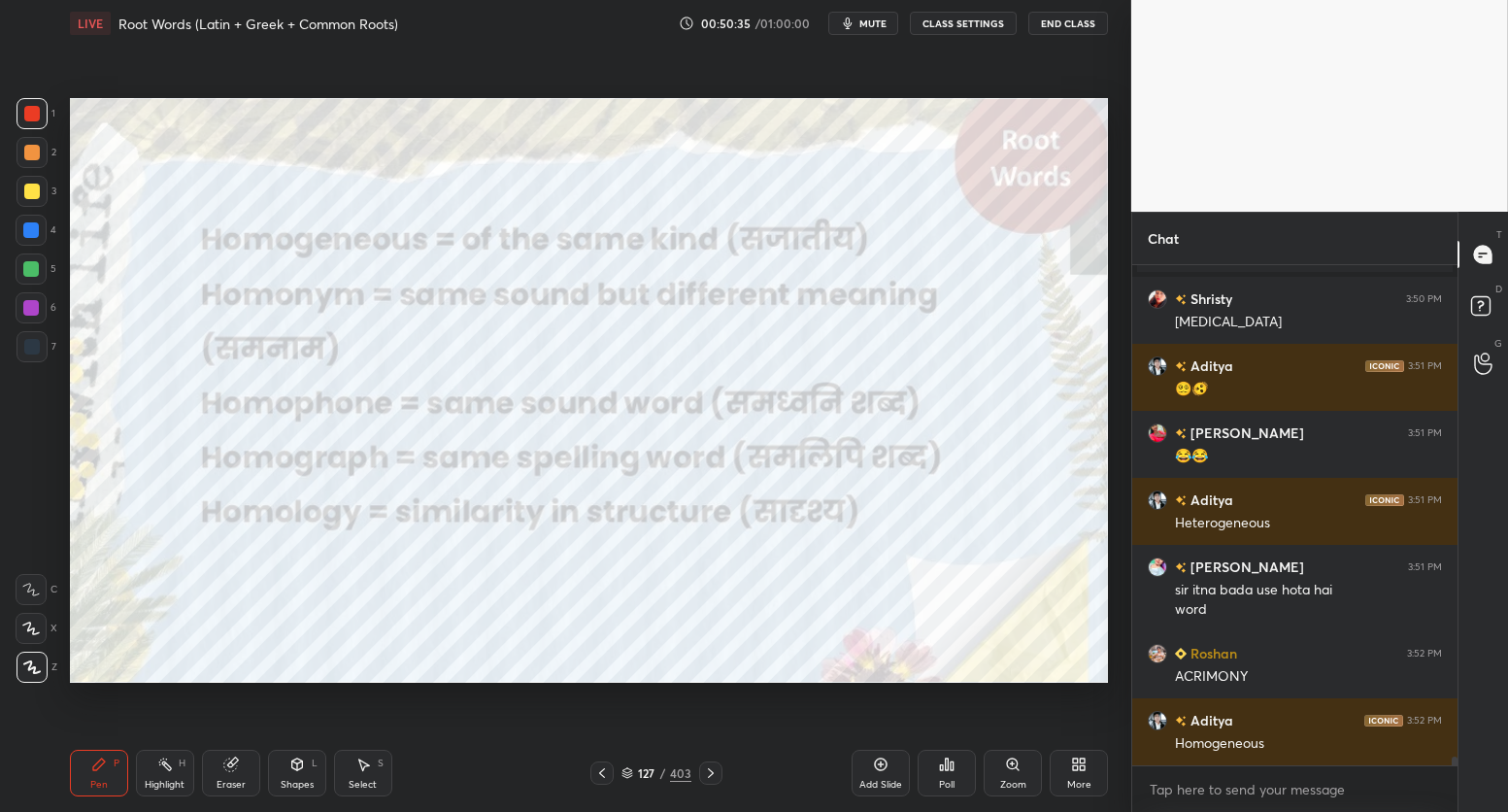
scroll to position [28619, 0]
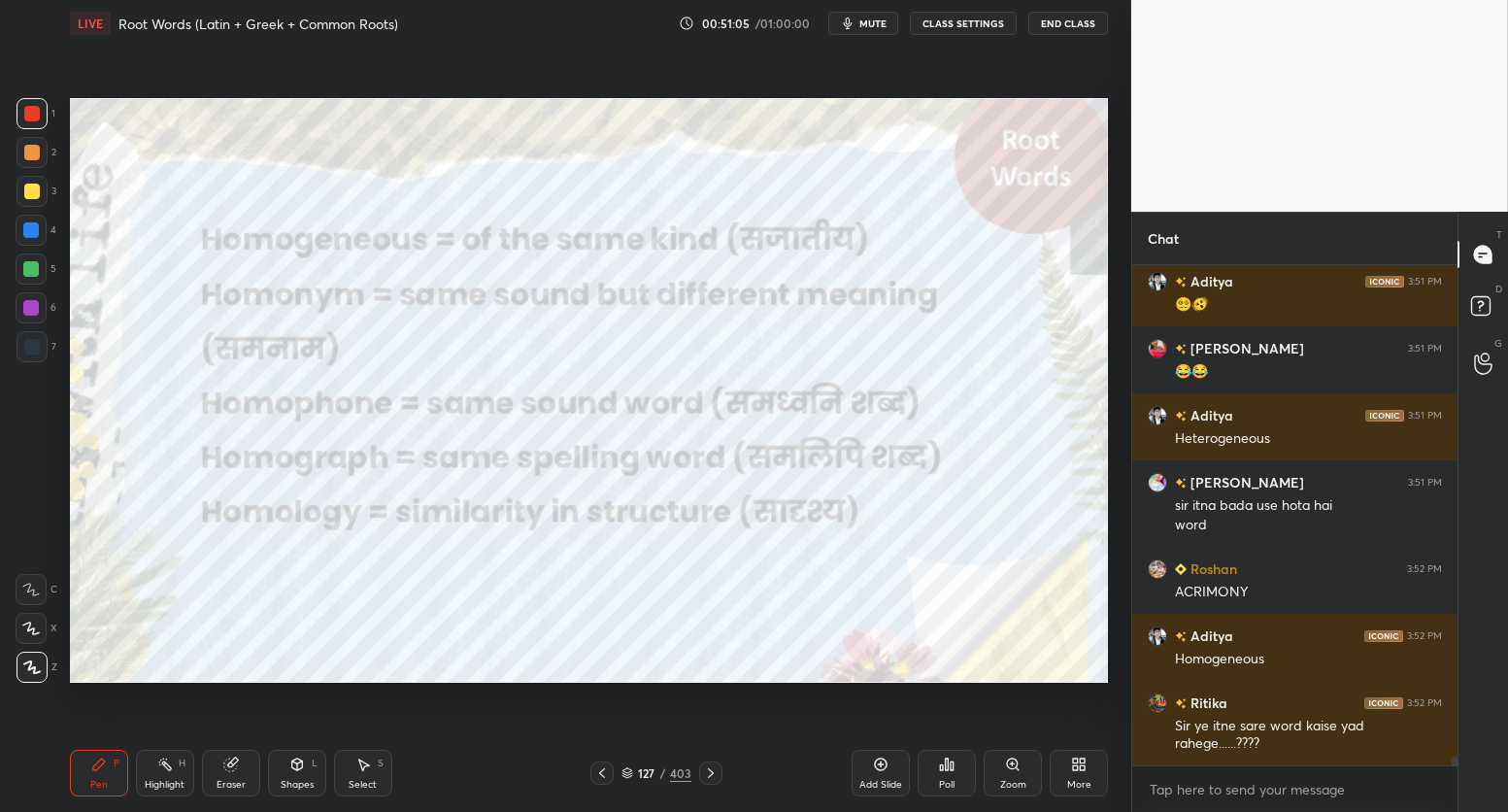
click at [958, 768] on div "Poll" at bounding box center [946, 772] width 58 height 46
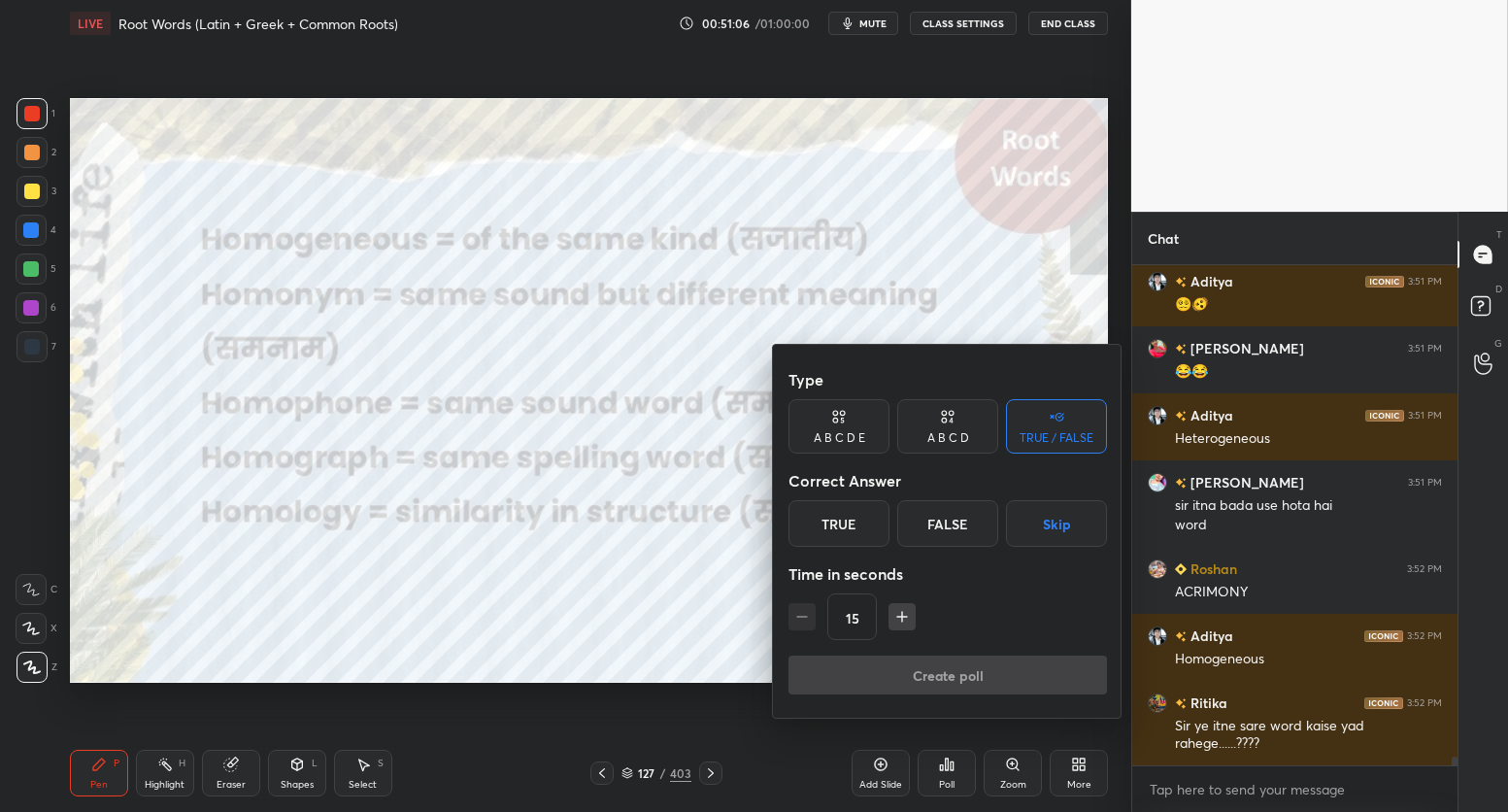
drag, startPoint x: 1038, startPoint y: 529, endPoint x: 1037, endPoint y: 548, distance: 19.0
click at [1040, 527] on button "Skip" at bounding box center [1056, 523] width 101 height 46
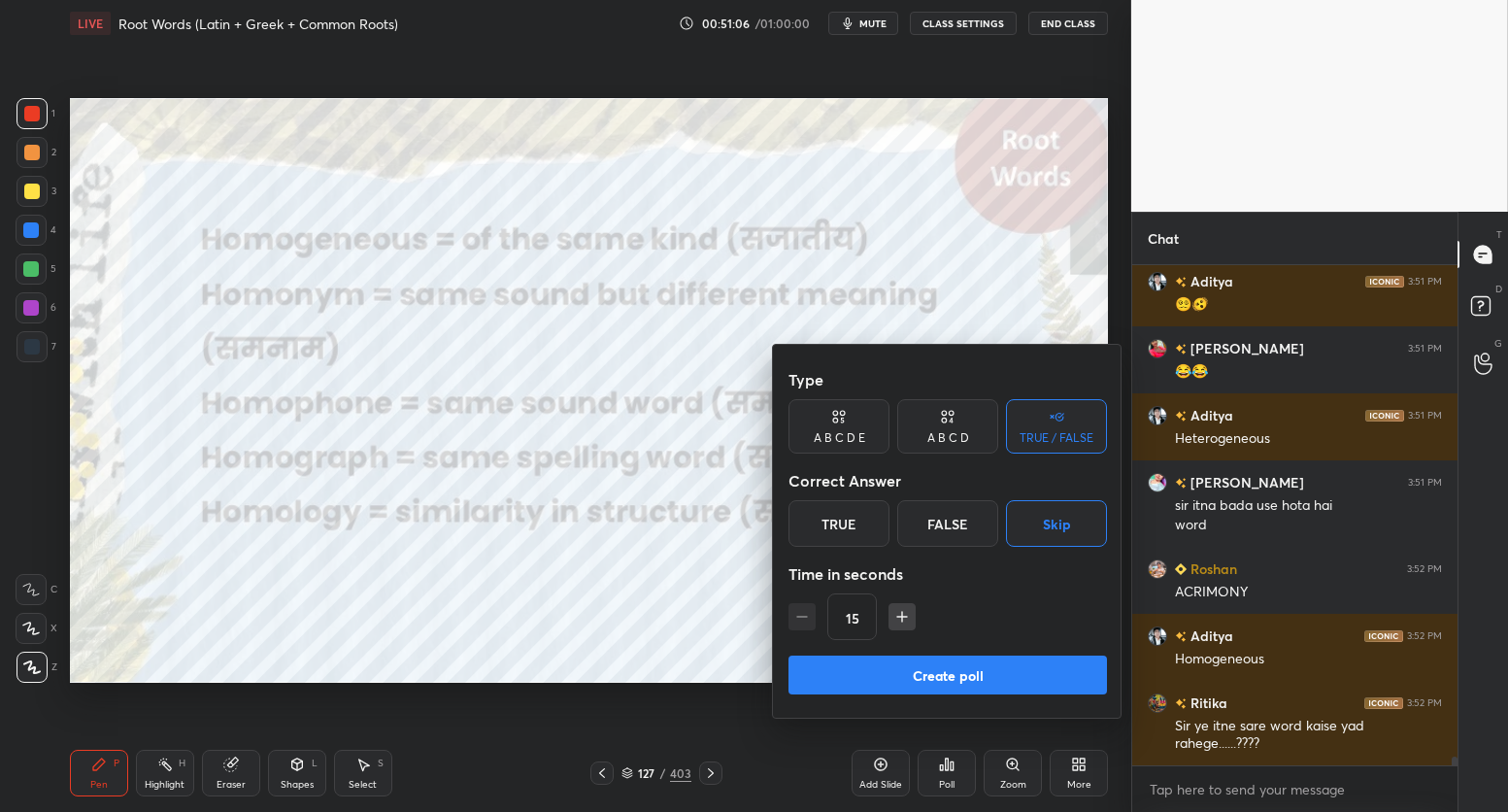
drag, startPoint x: 1006, startPoint y: 672, endPoint x: 1000, endPoint y: 656, distance: 17.1
click at [1003, 672] on button "Create poll" at bounding box center [948, 675] width 319 height 39
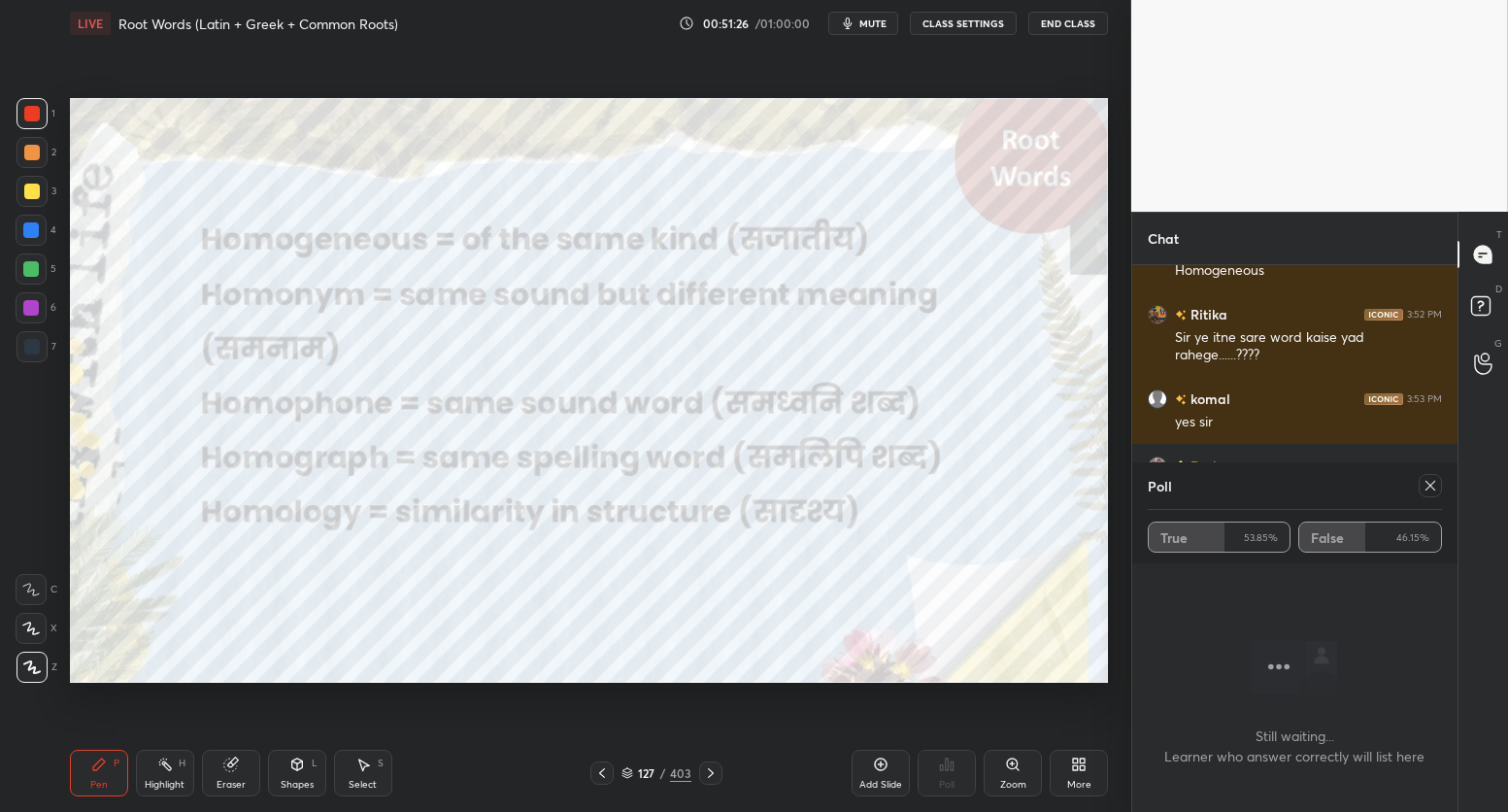
scroll to position [29074, 0]
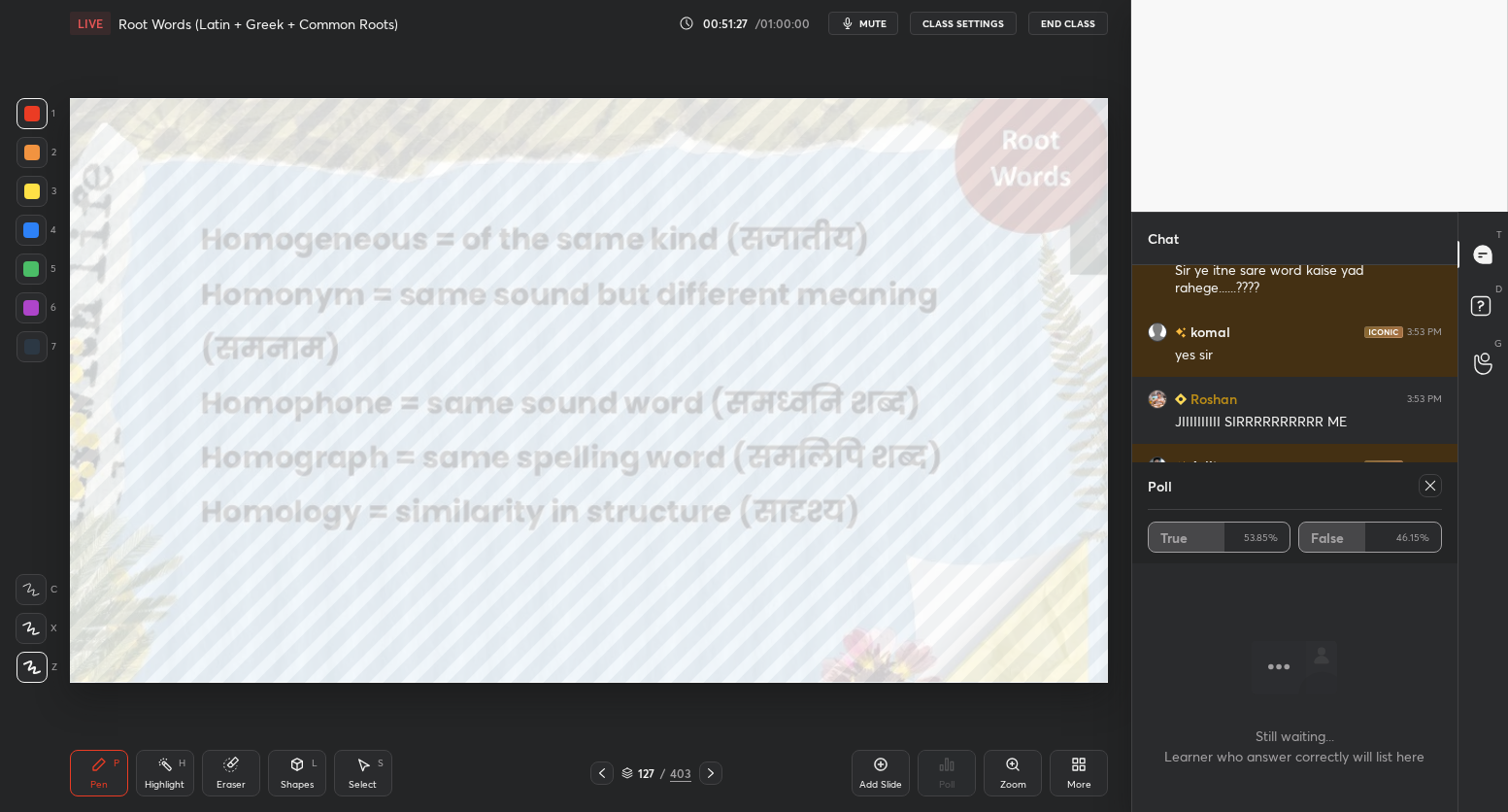
click at [1442, 489] on div "Poll True 53.85% False 46.15%" at bounding box center [1295, 512] width 325 height 101
click at [1433, 489] on icon at bounding box center [1430, 486] width 10 height 10
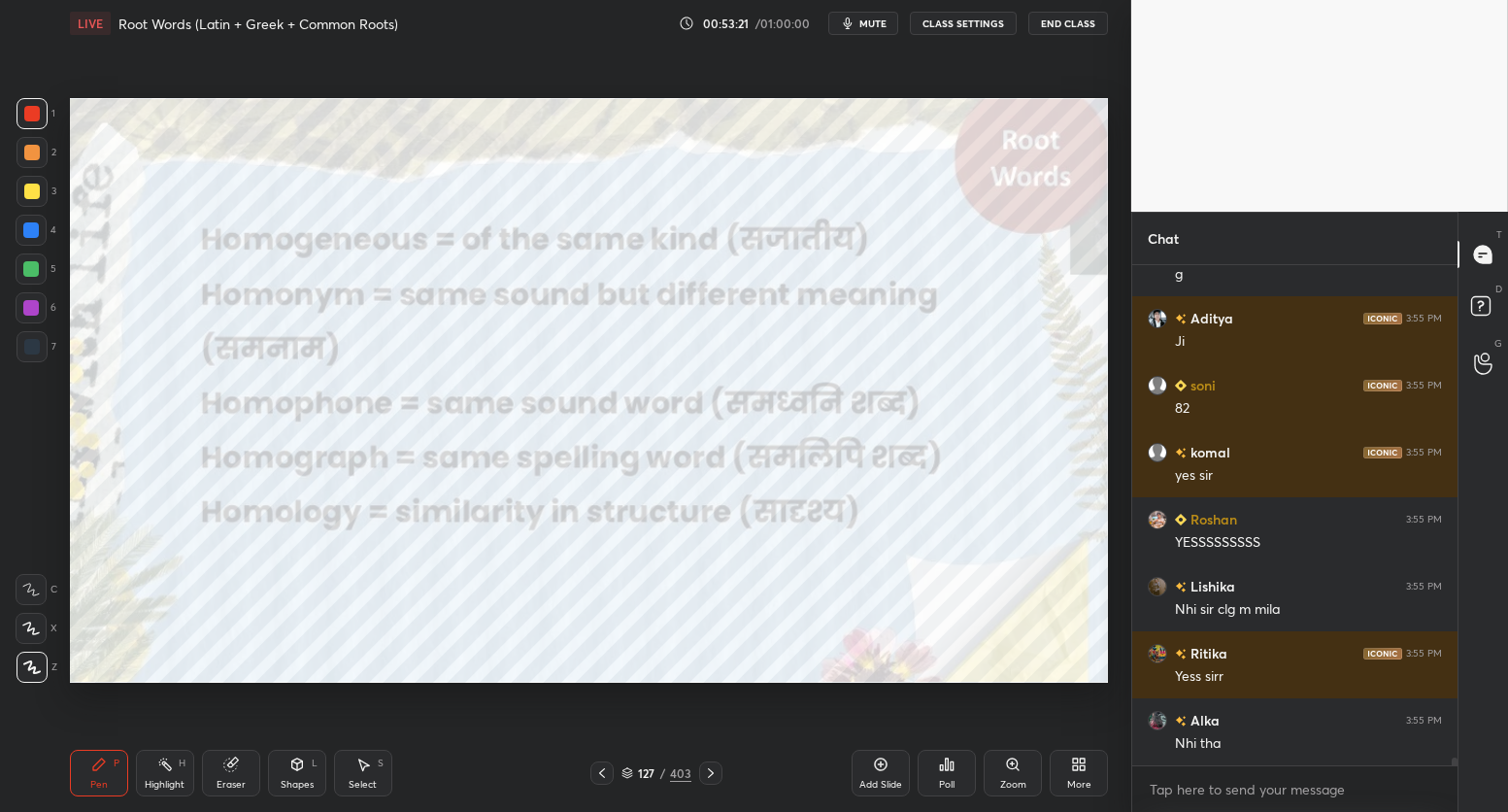
scroll to position [31537, 0]
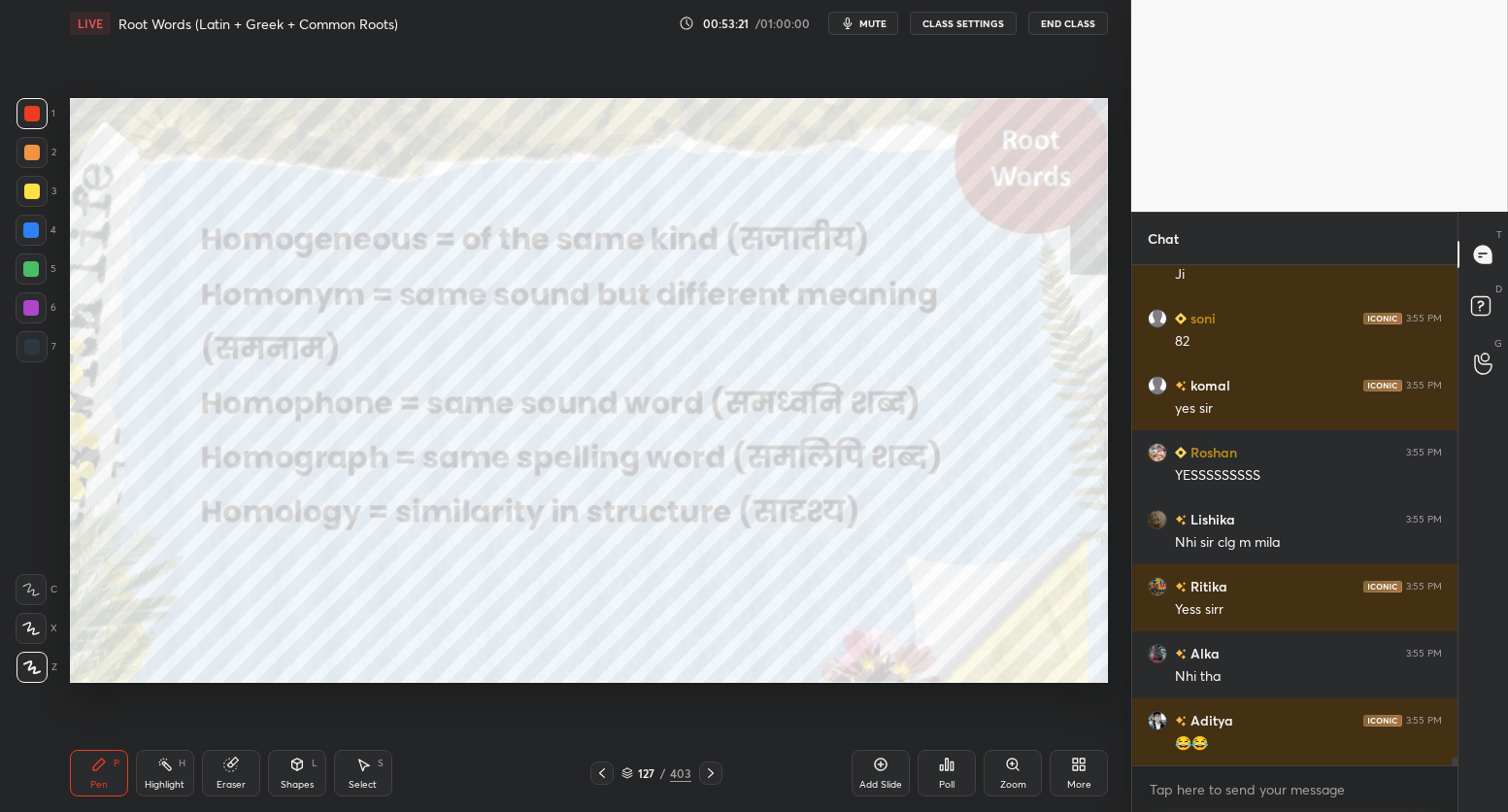
click at [954, 780] on div "Poll" at bounding box center [946, 772] width 58 height 46
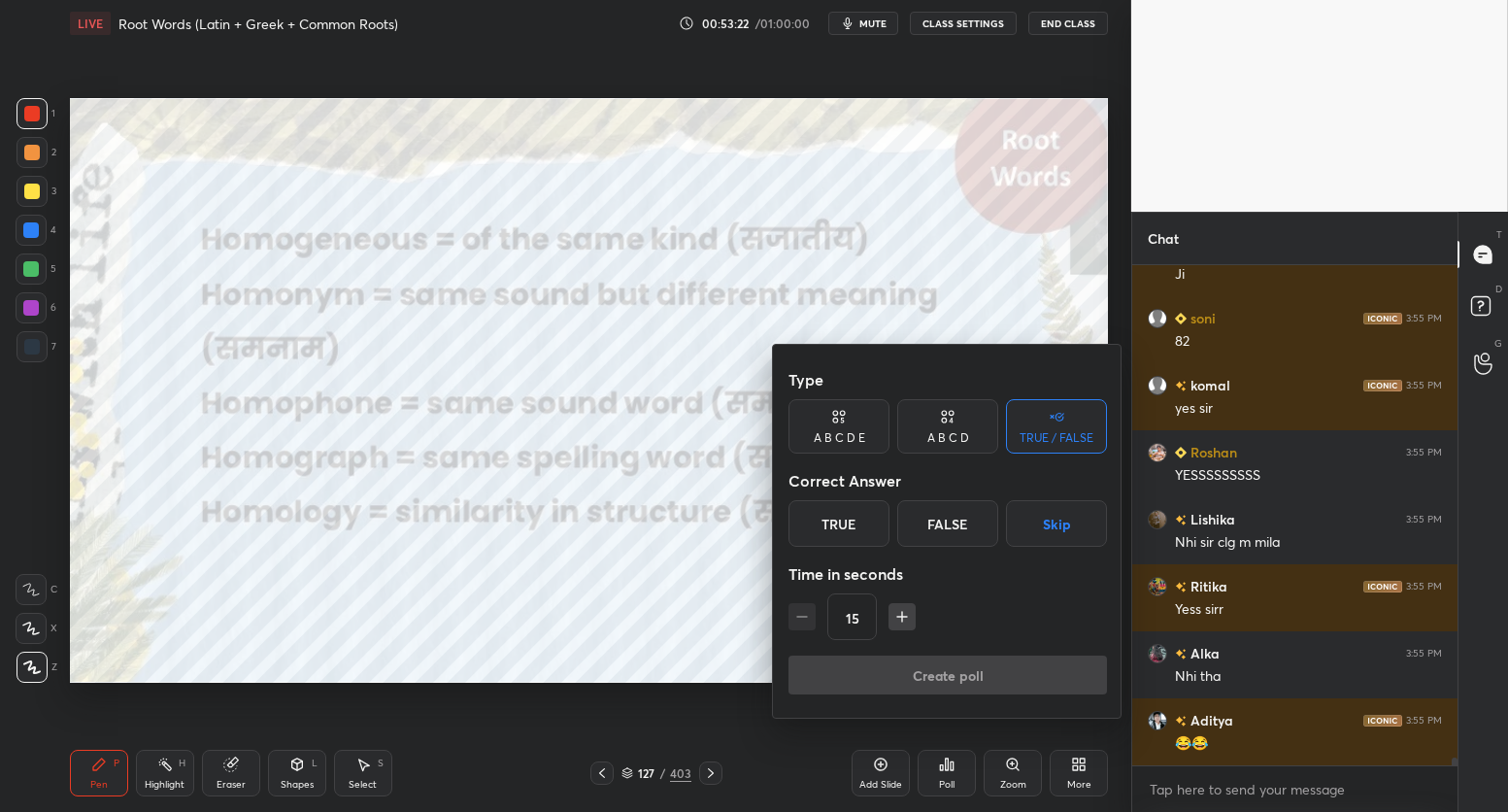
drag, startPoint x: 1073, startPoint y: 503, endPoint x: 1038, endPoint y: 612, distance: 114.5
click at [1073, 503] on button "Skip" at bounding box center [1056, 523] width 101 height 46
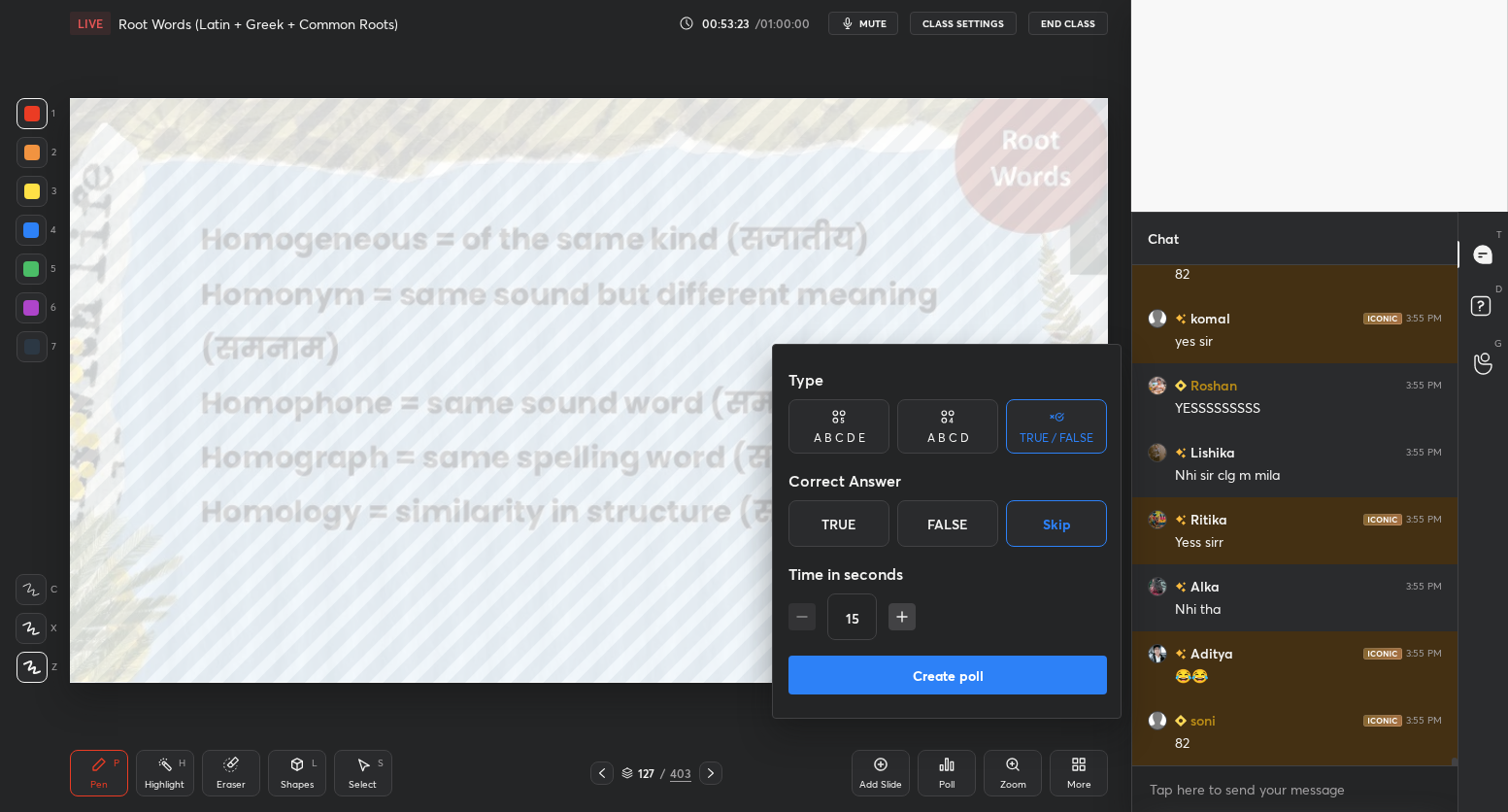
click at [1051, 681] on button "Create poll" at bounding box center [948, 675] width 319 height 39
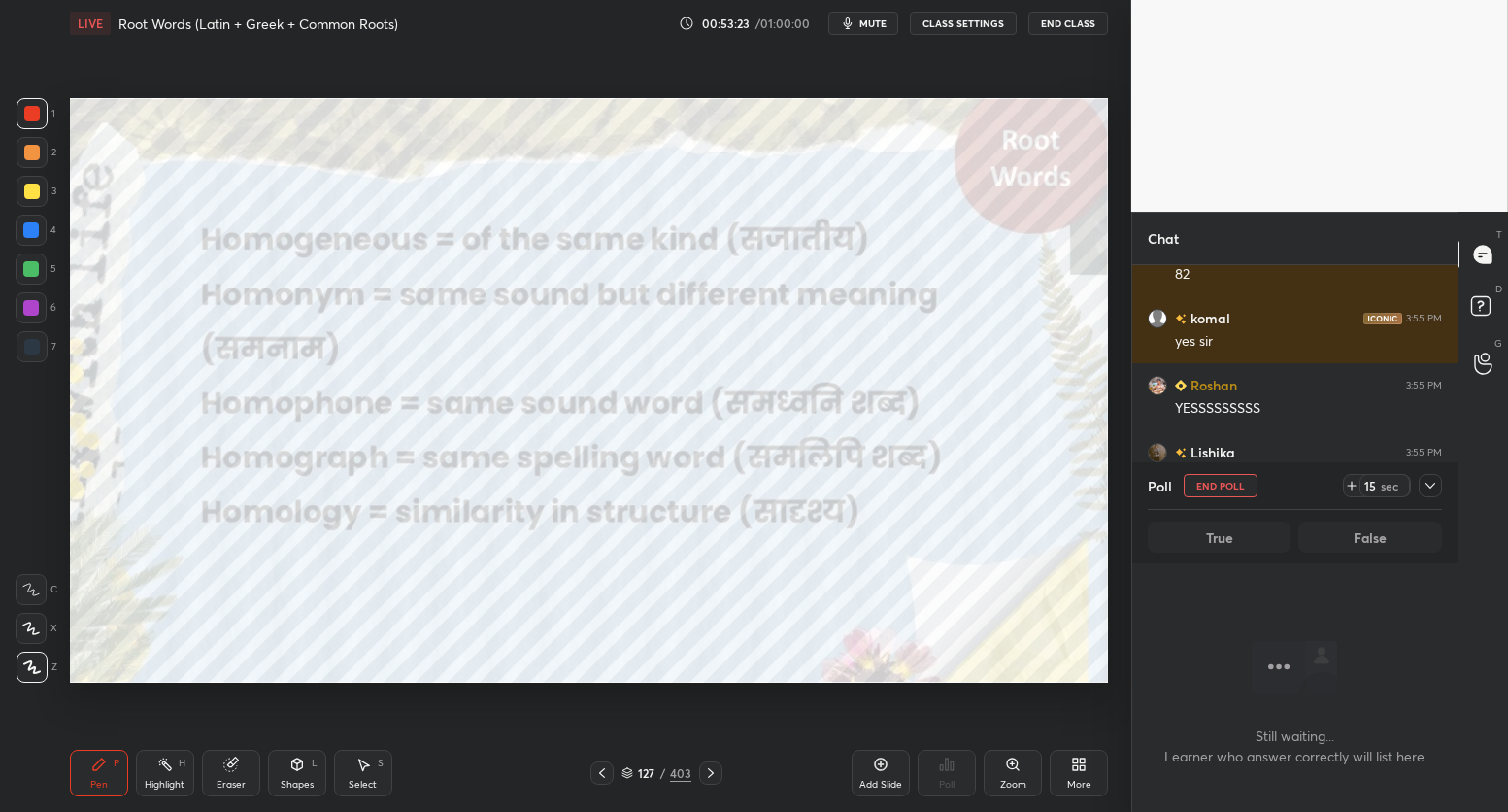
scroll to position [7, 6]
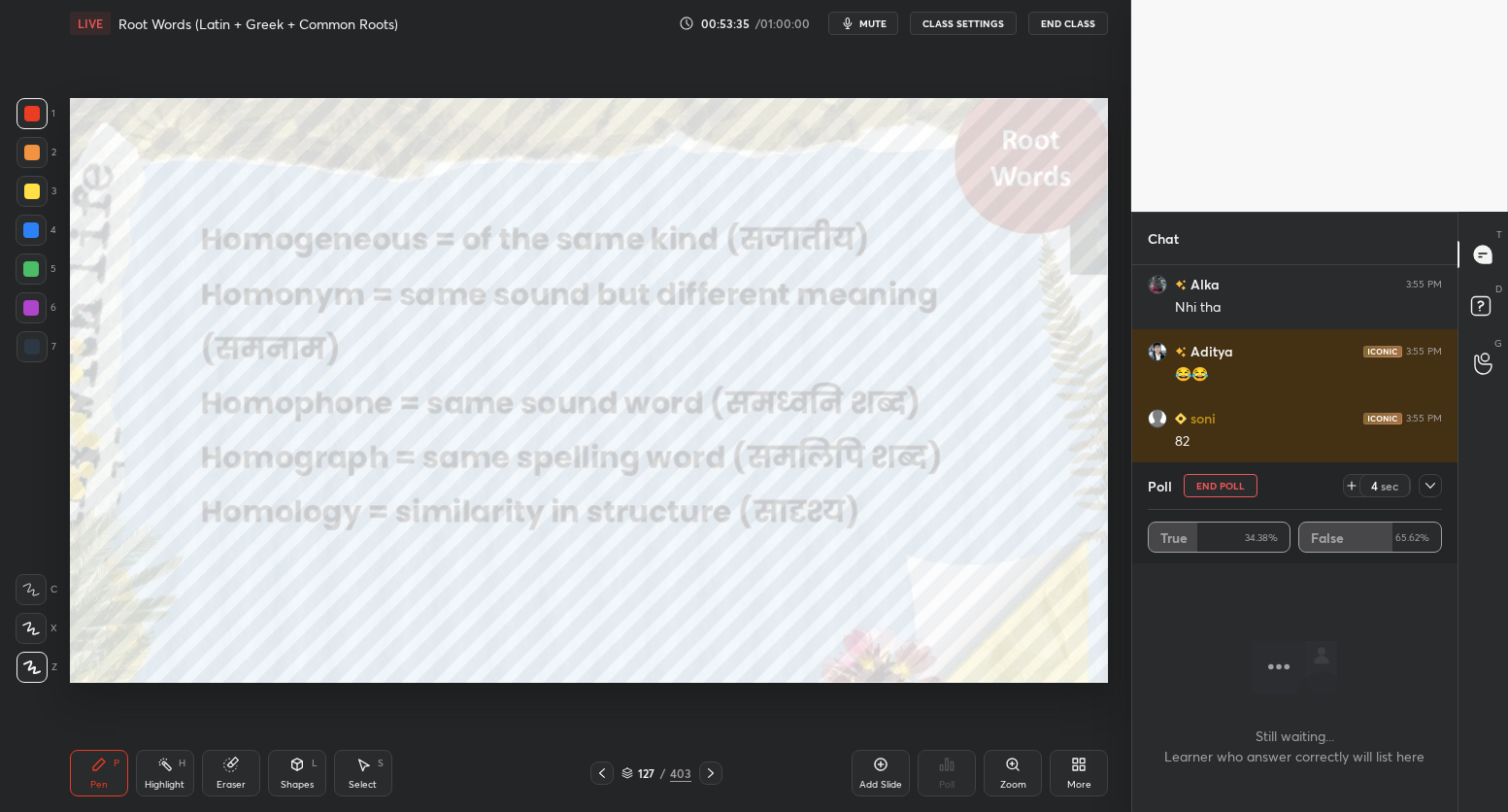
click at [1250, 487] on button "End Poll" at bounding box center [1220, 486] width 74 height 24
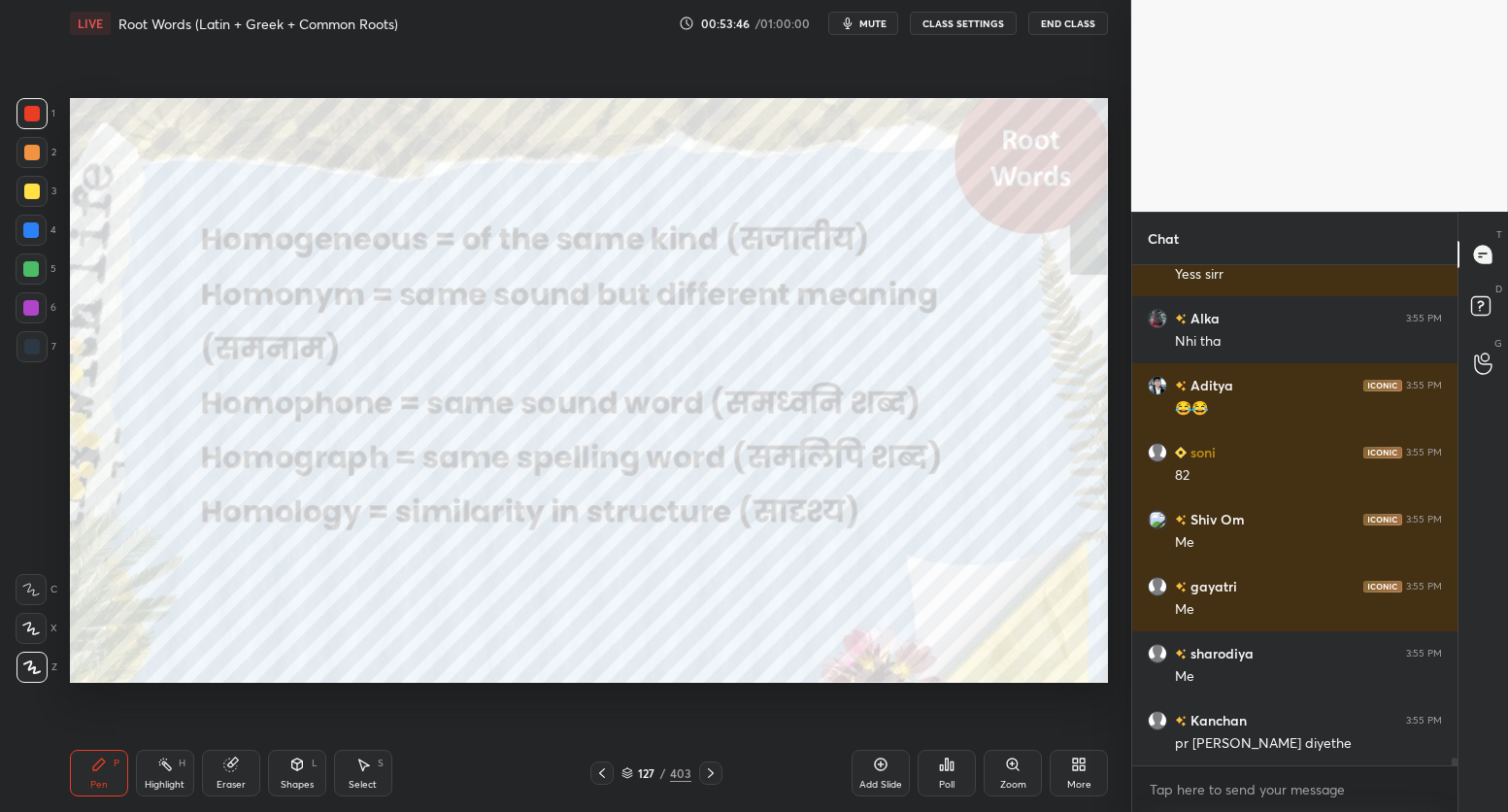
click at [36, 319] on div at bounding box center [31, 308] width 31 height 31
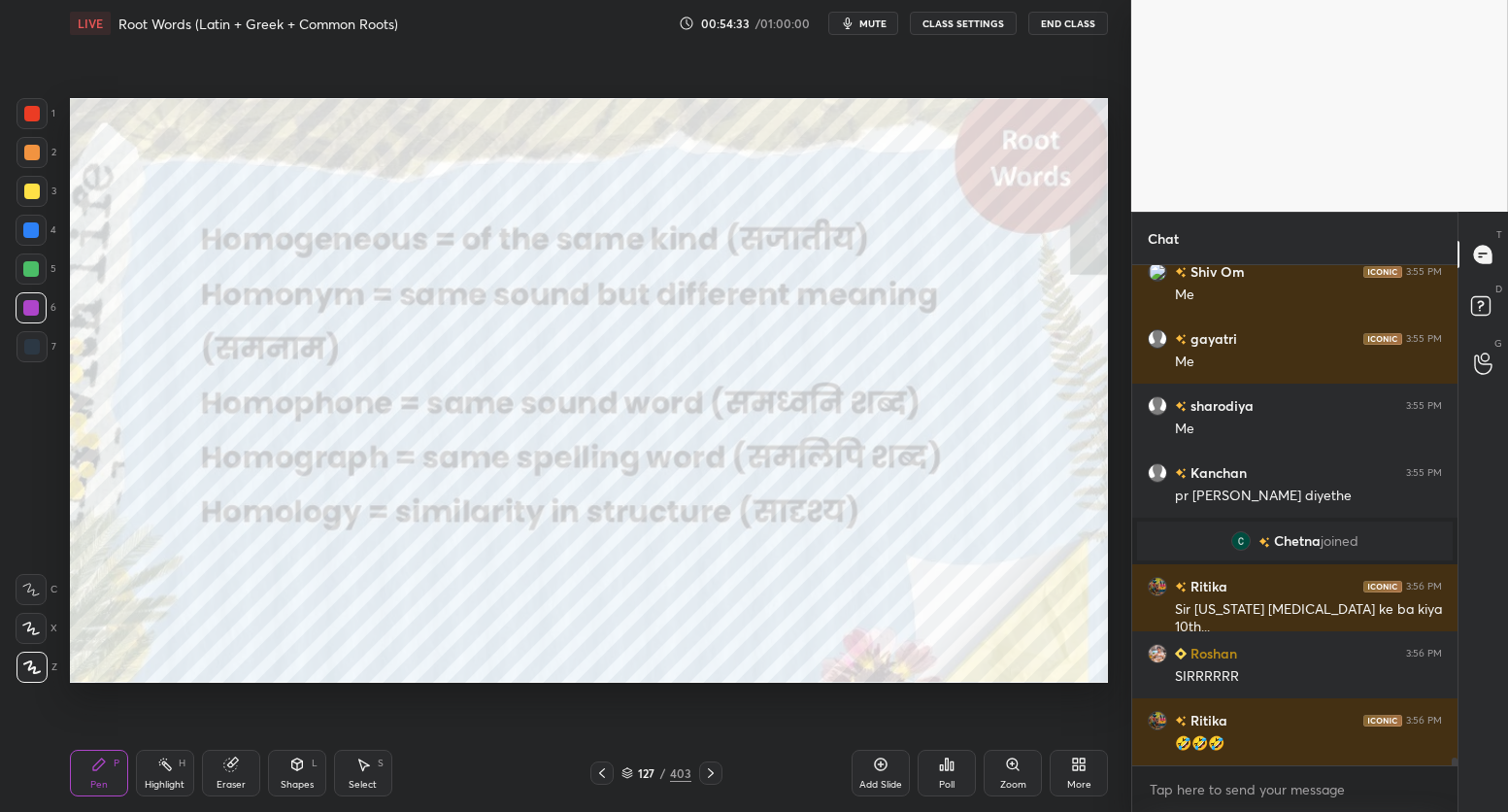
drag, startPoint x: 231, startPoint y: 766, endPoint x: 247, endPoint y: 760, distance: 17.1
click at [231, 771] on icon at bounding box center [231, 764] width 16 height 16
click at [43, 526] on div "Z" at bounding box center [36, 526] width 41 height 31
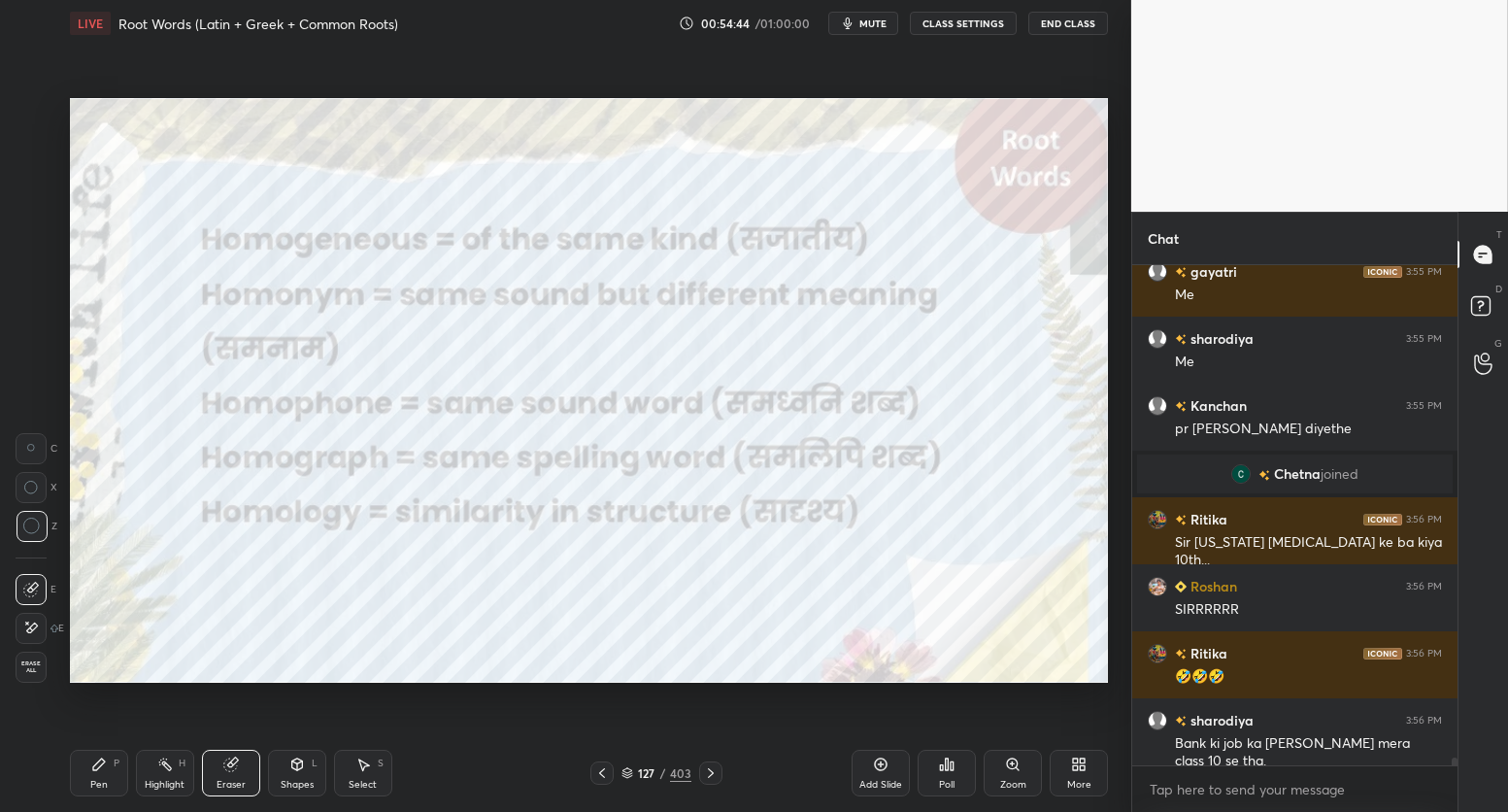
click at [114, 773] on div "Pen P" at bounding box center [98, 772] width 58 height 46
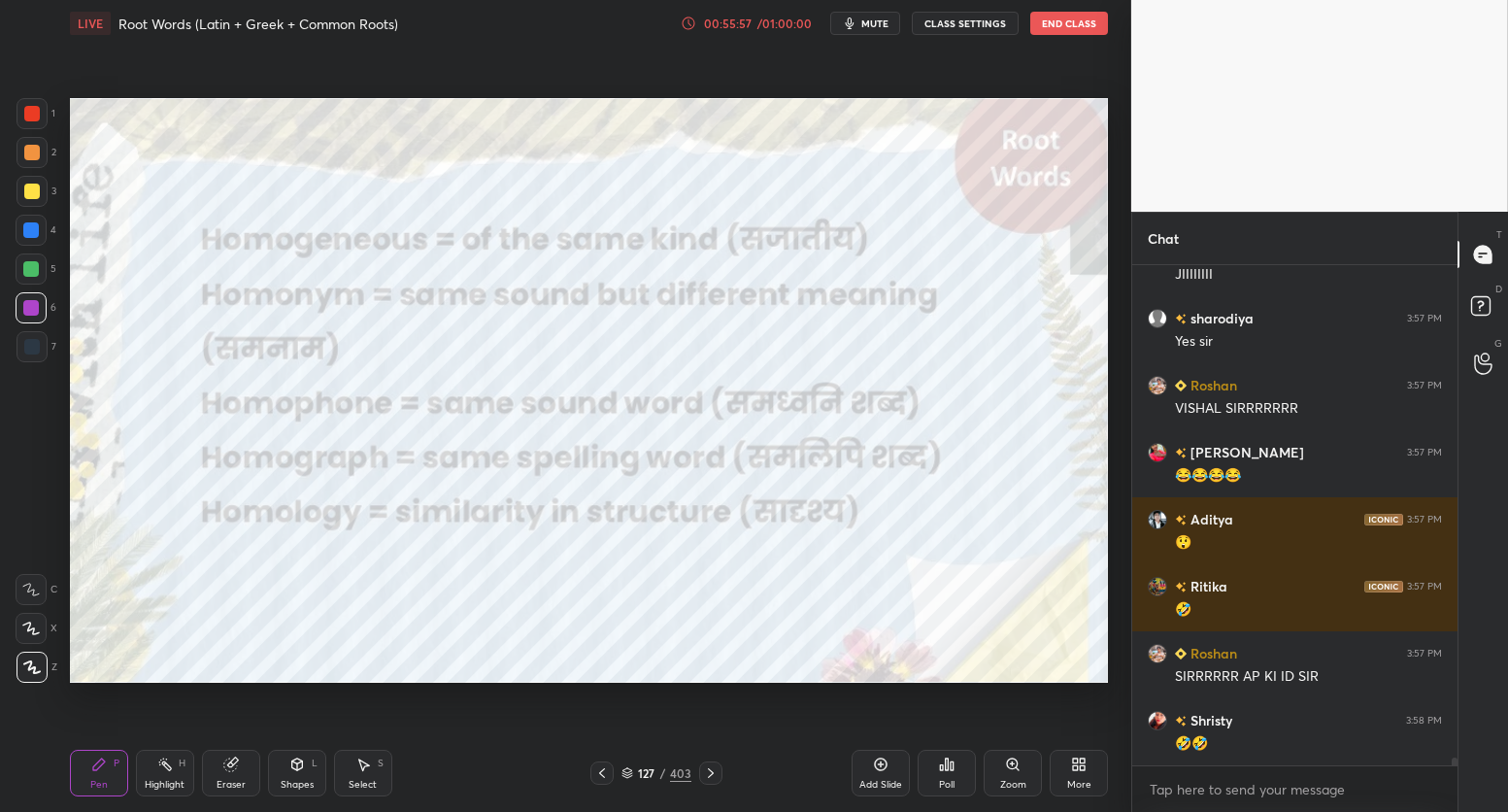
scroll to position [31775, 0]
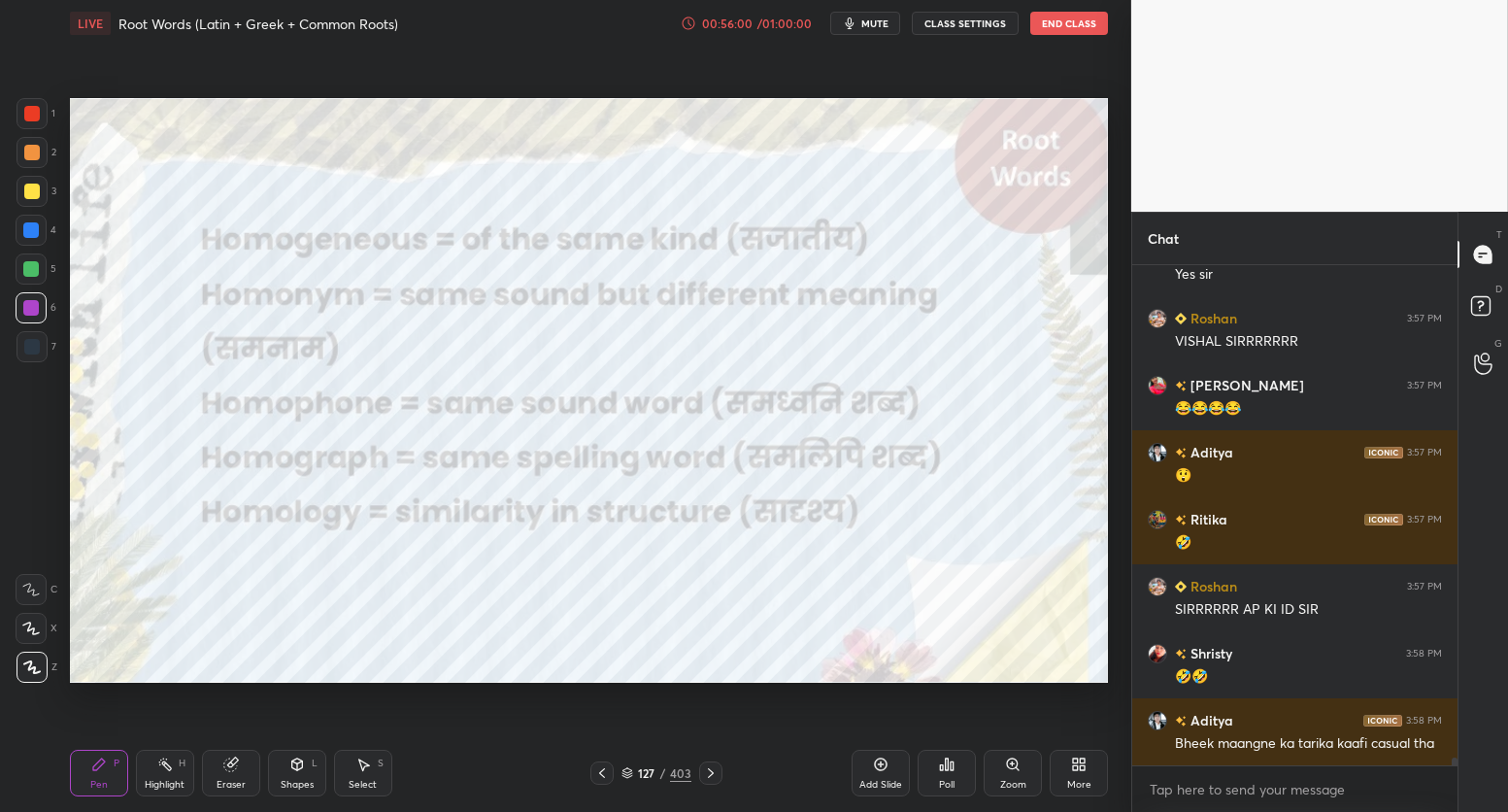
click at [237, 780] on div "Eraser" at bounding box center [231, 784] width 29 height 10
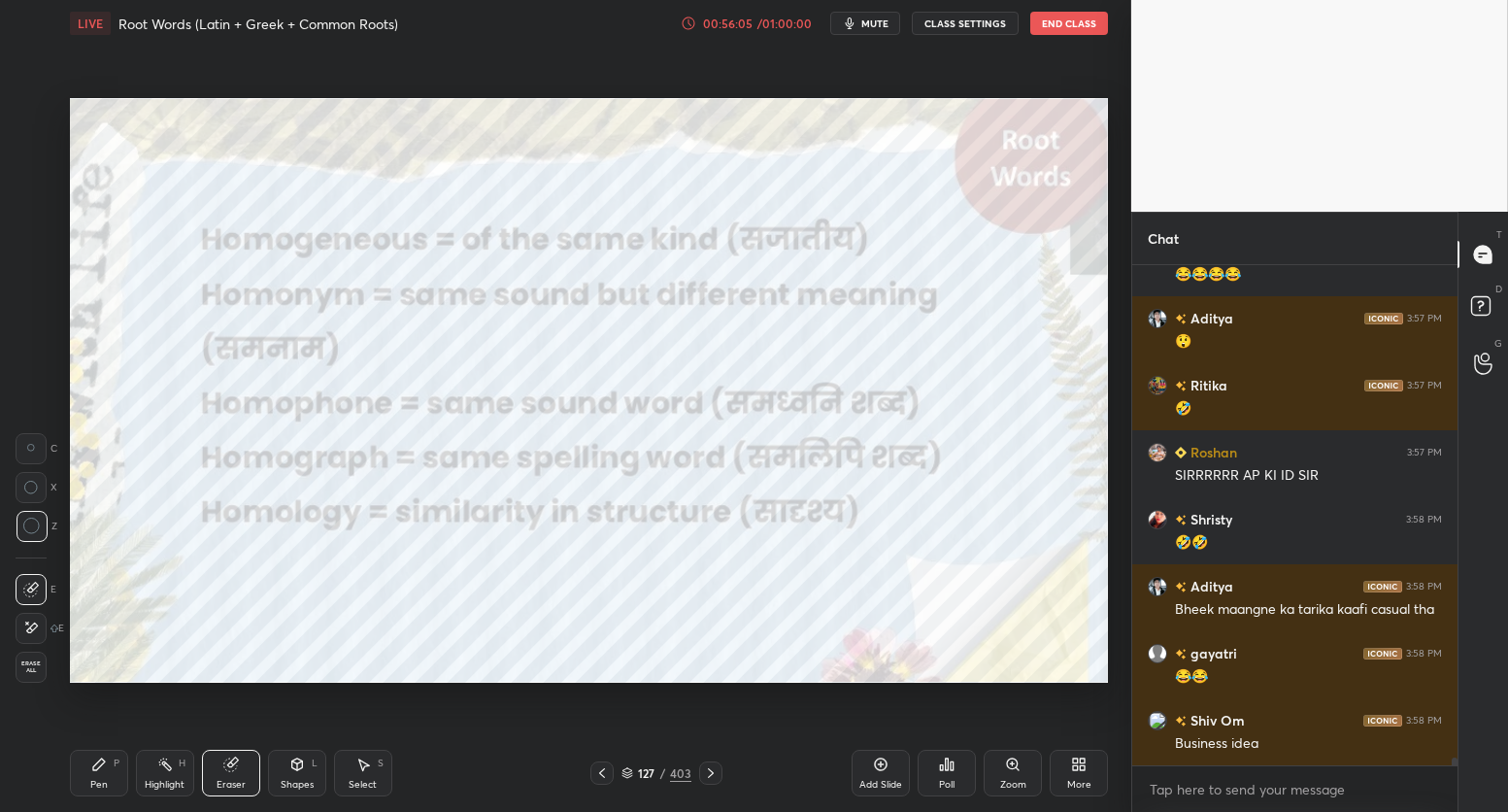
scroll to position [31977, 0]
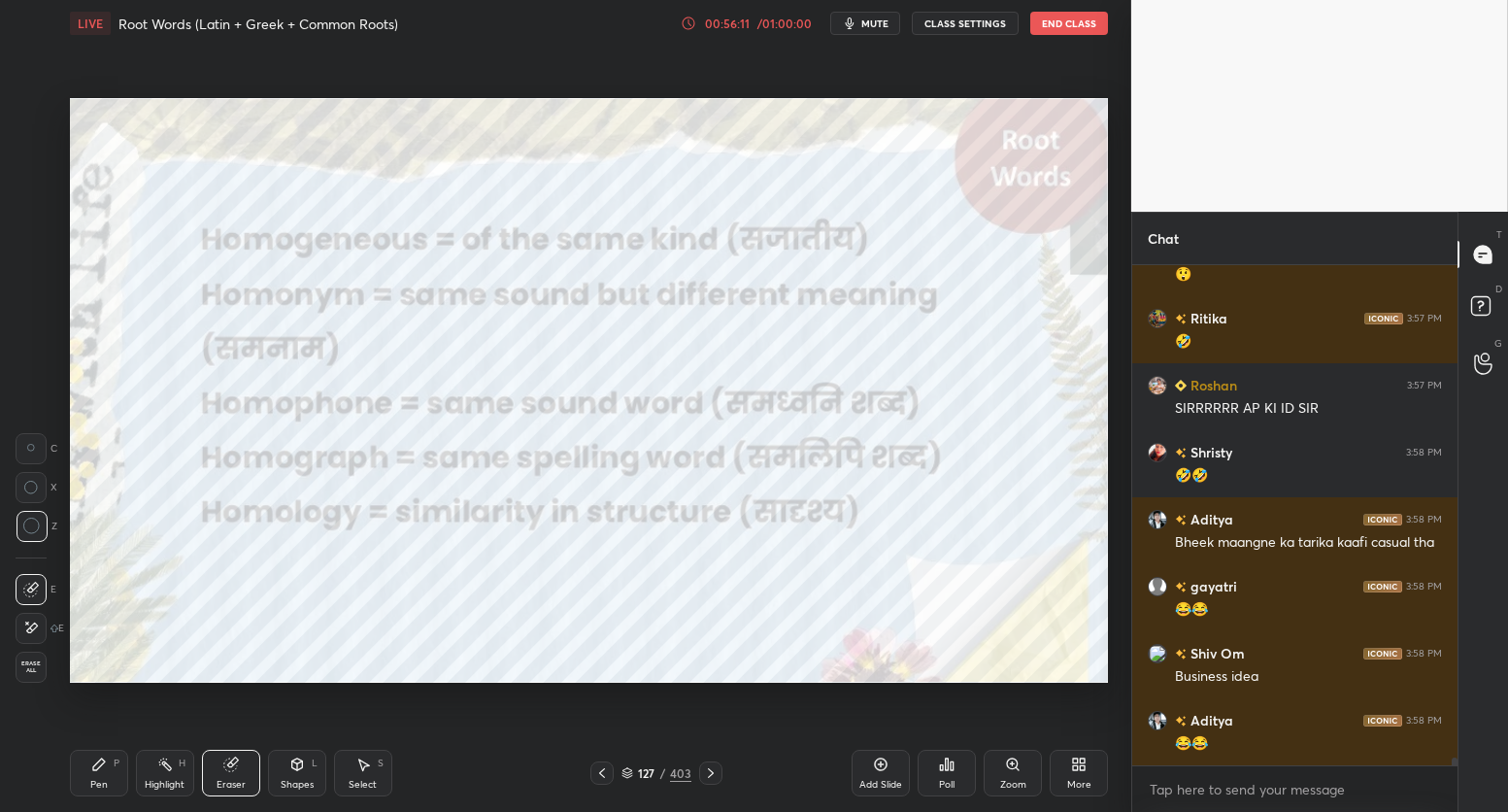
drag, startPoint x: 98, startPoint y: 765, endPoint x: 121, endPoint y: 776, distance: 25.5
click at [96, 771] on icon at bounding box center [99, 764] width 16 height 16
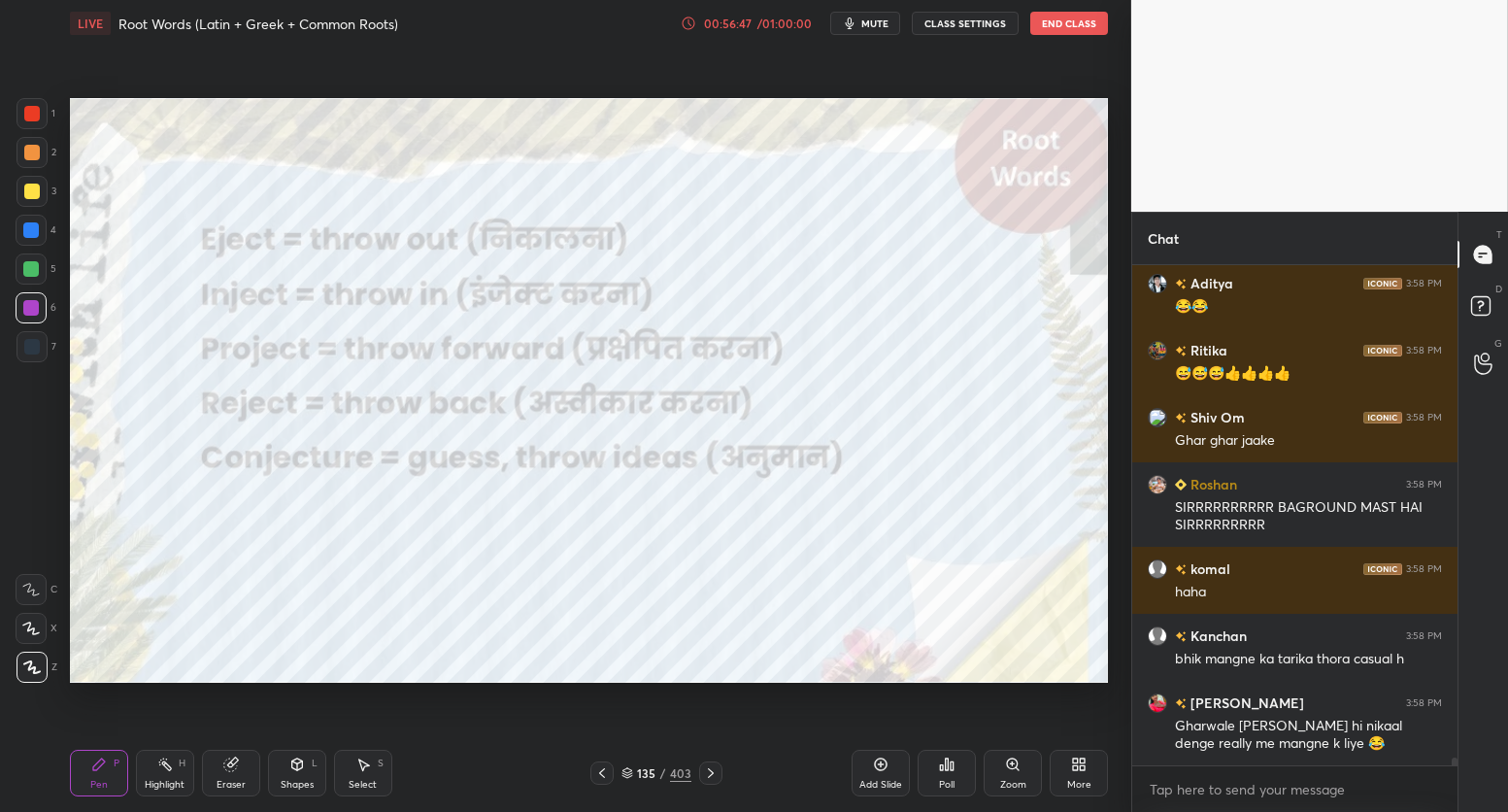
scroll to position [32480, 0]
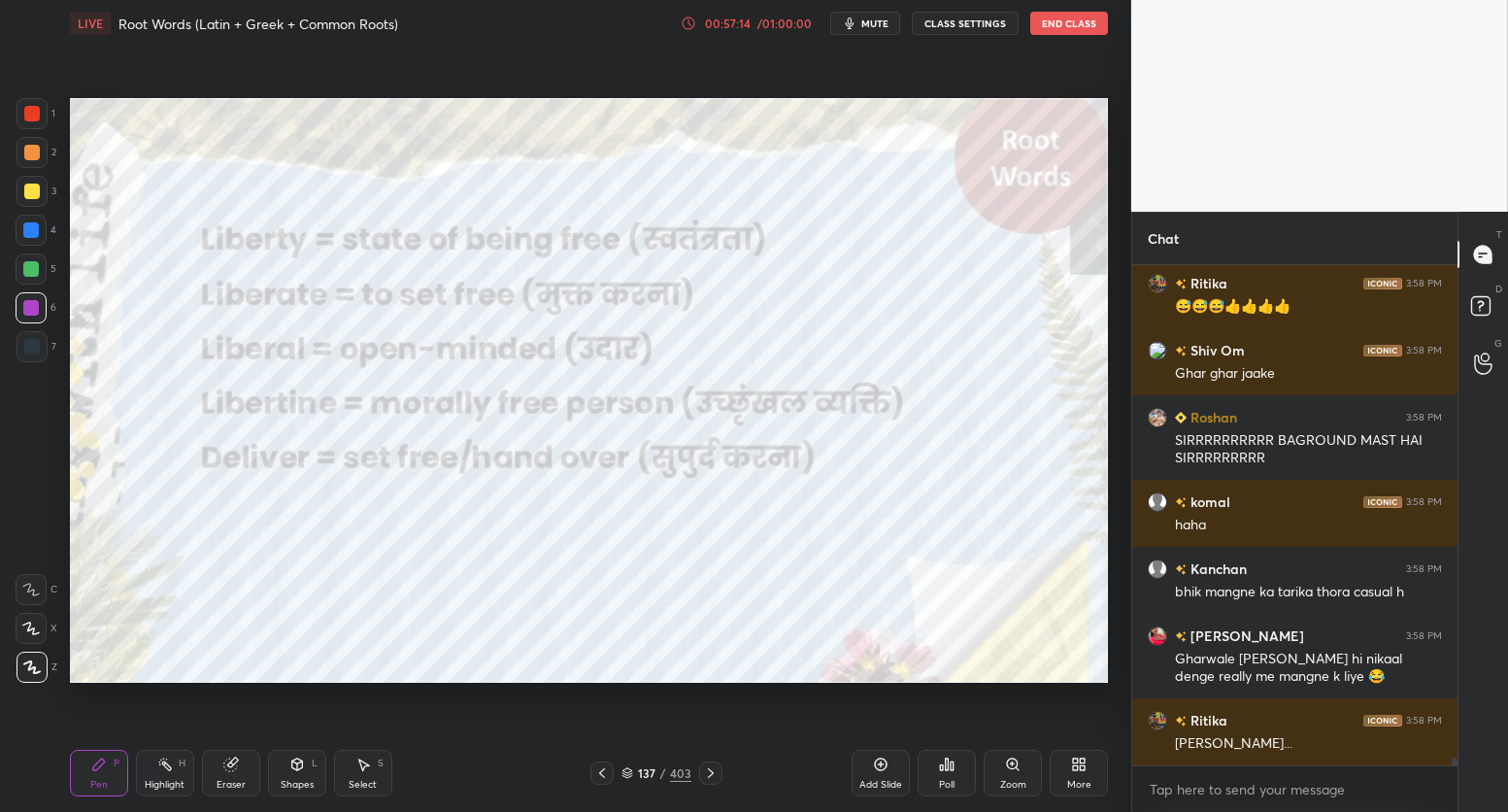
click at [629, 772] on icon at bounding box center [627, 770] width 10 height 5
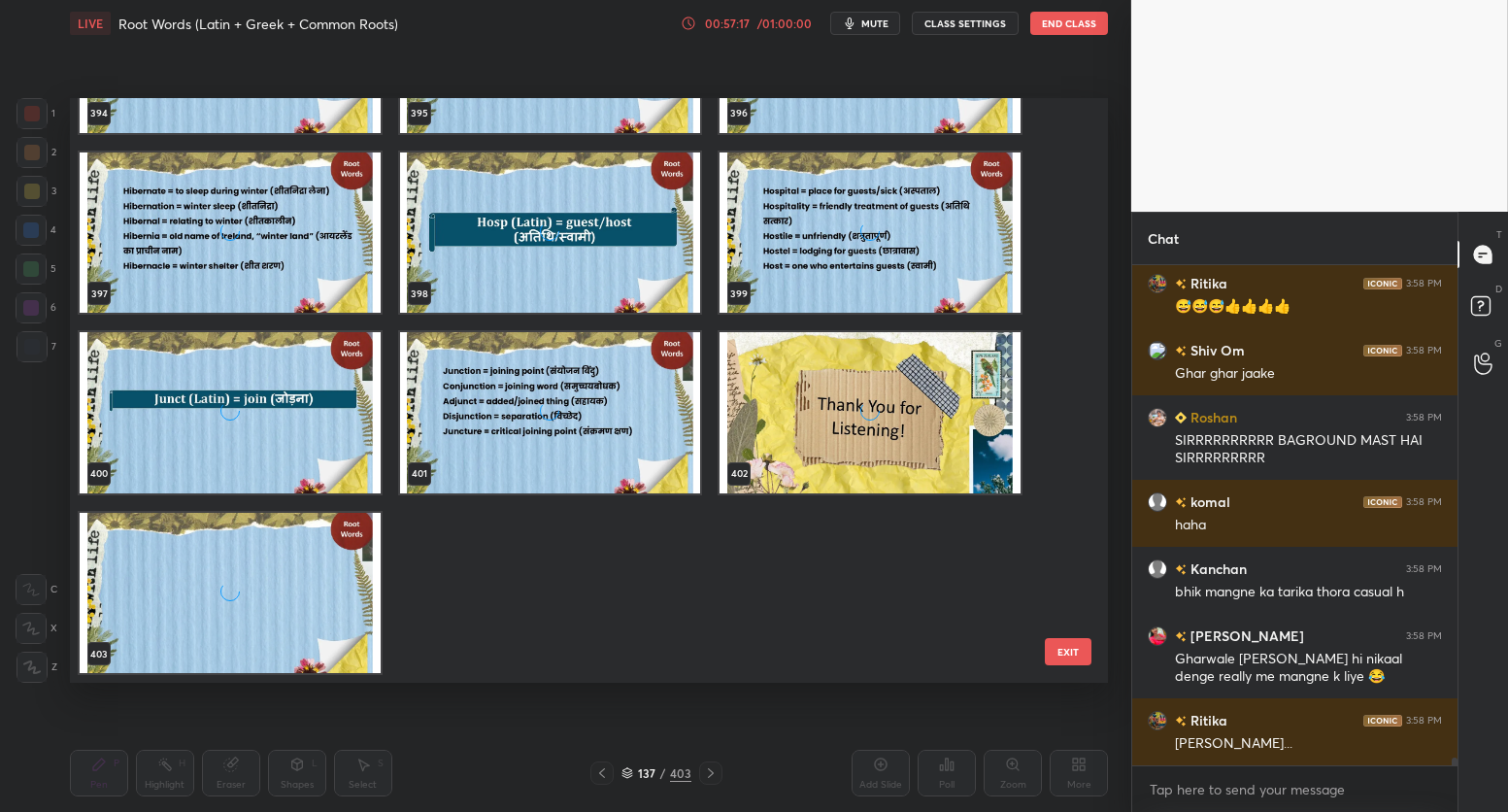
scroll to position [32547, 0]
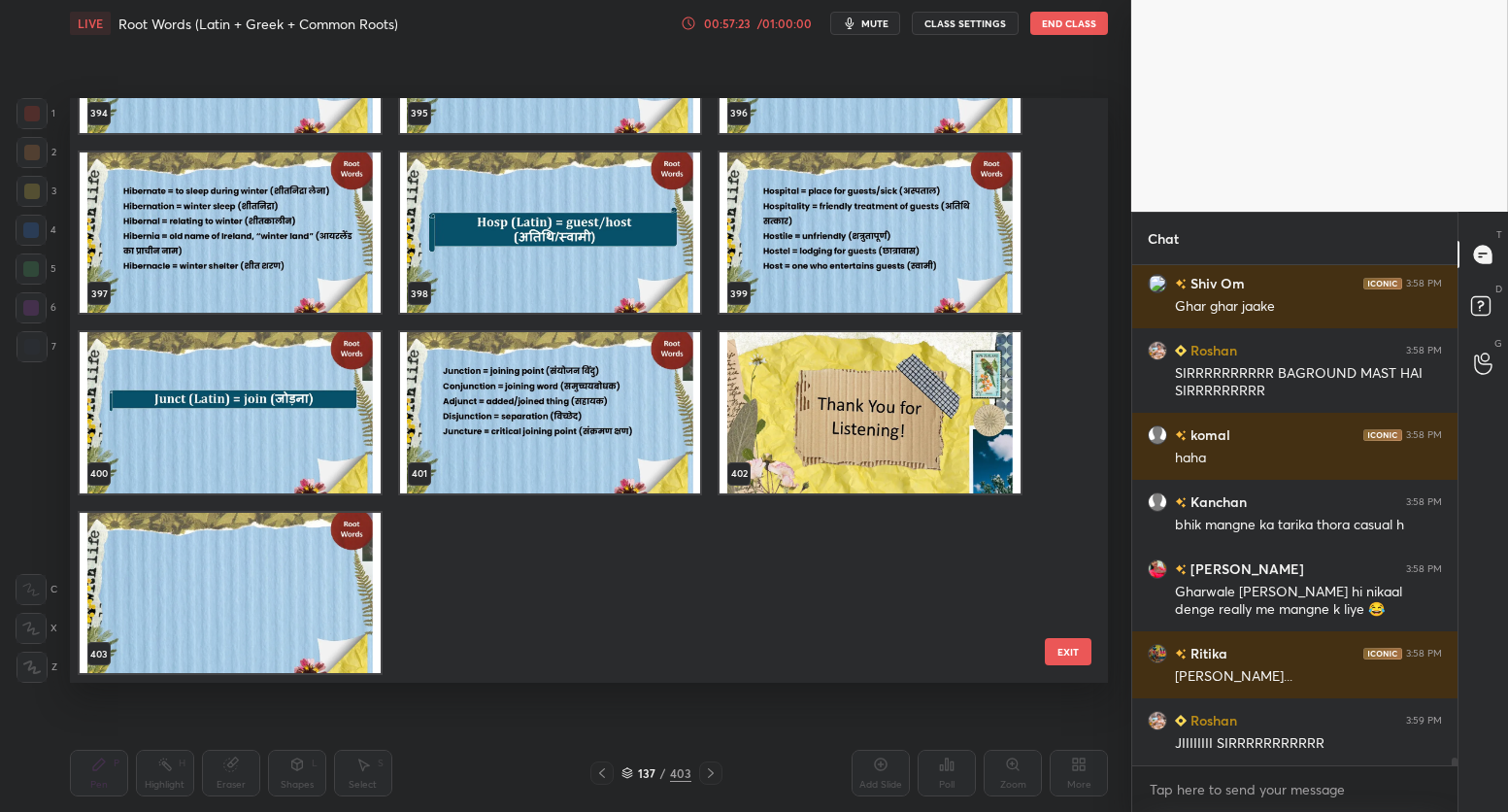
click at [268, 552] on img "grid" at bounding box center [230, 592] width 301 height 160
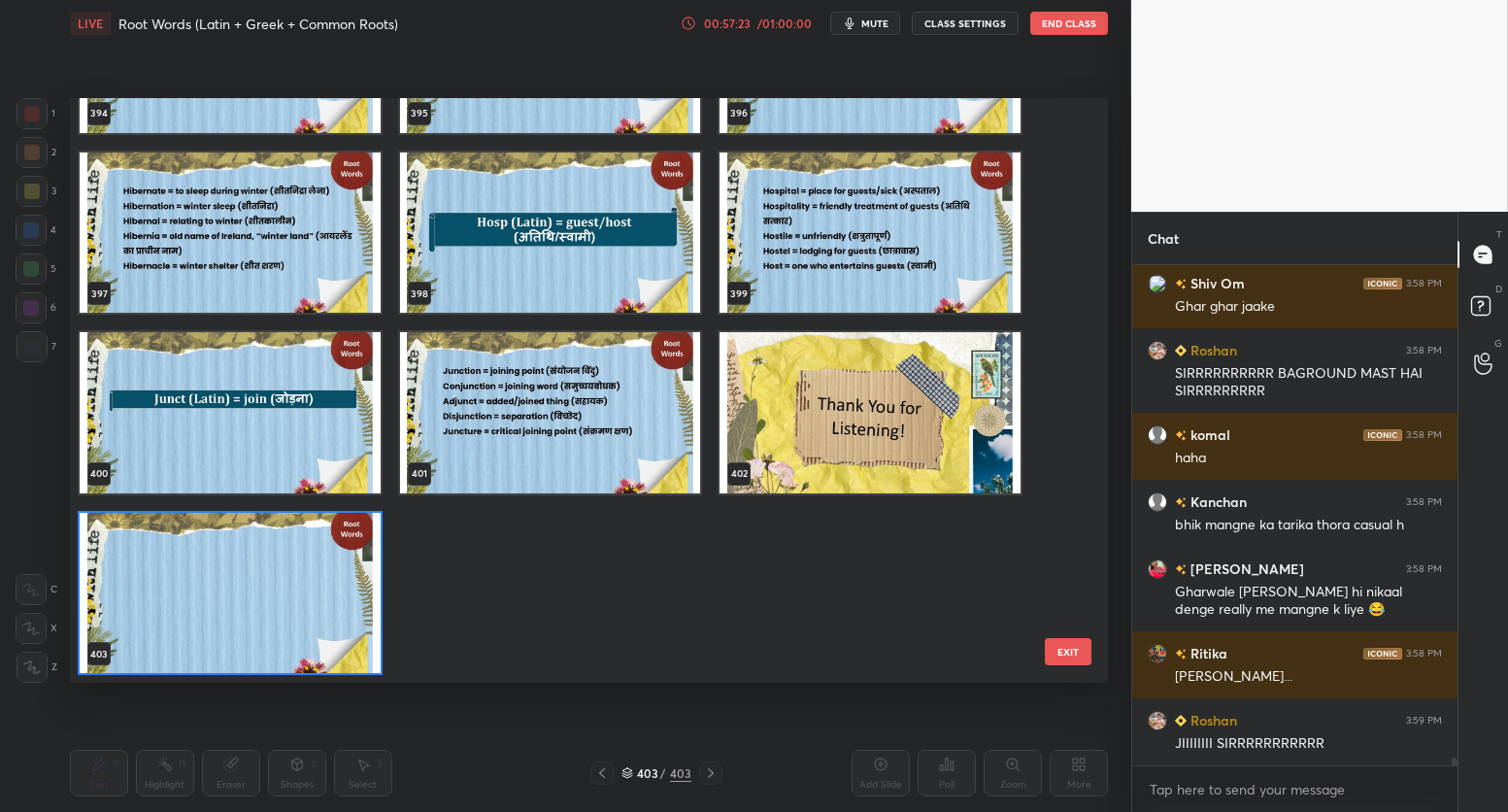
click at [268, 552] on img "grid" at bounding box center [230, 592] width 301 height 160
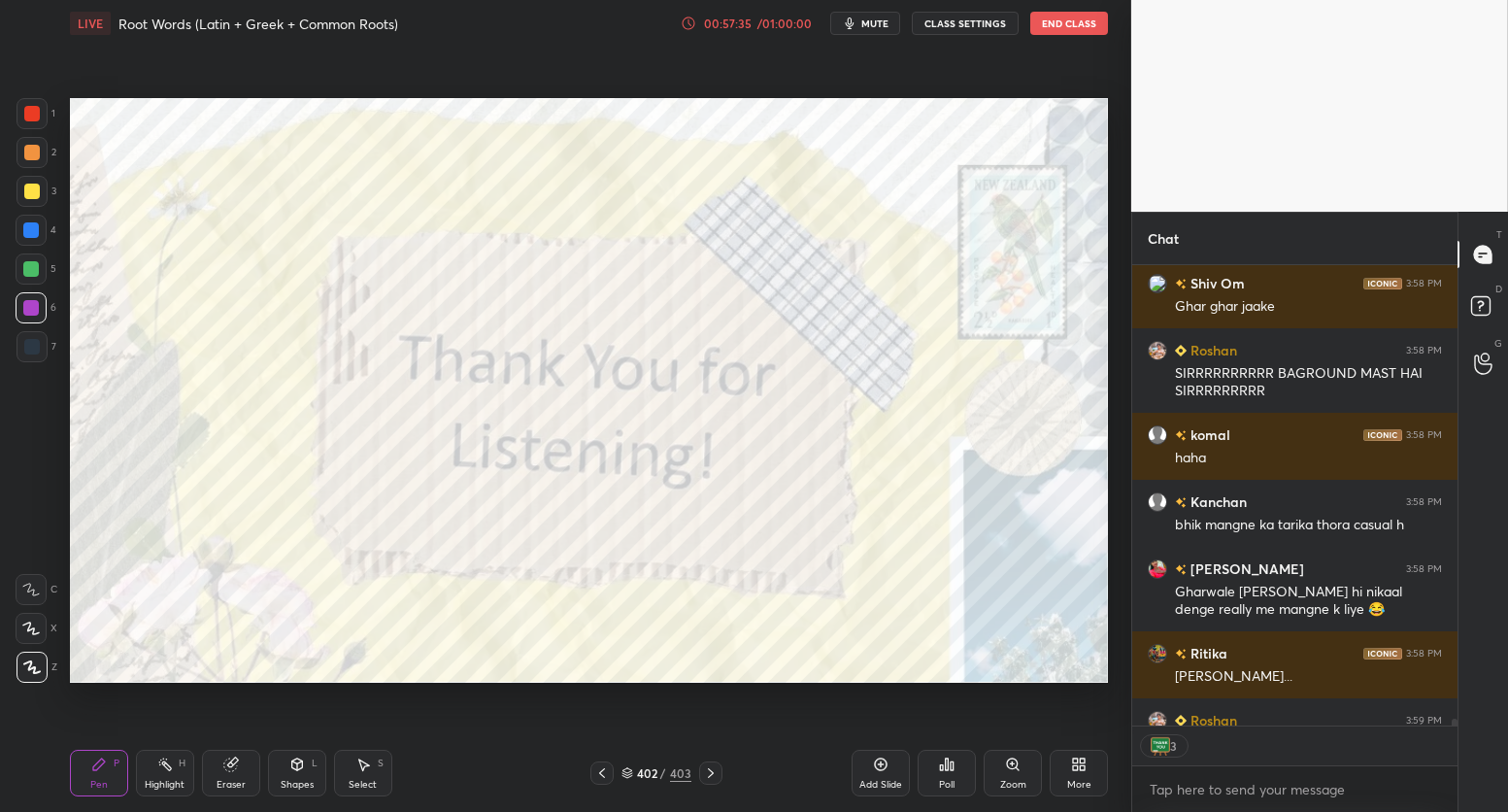
scroll to position [32654, 0]
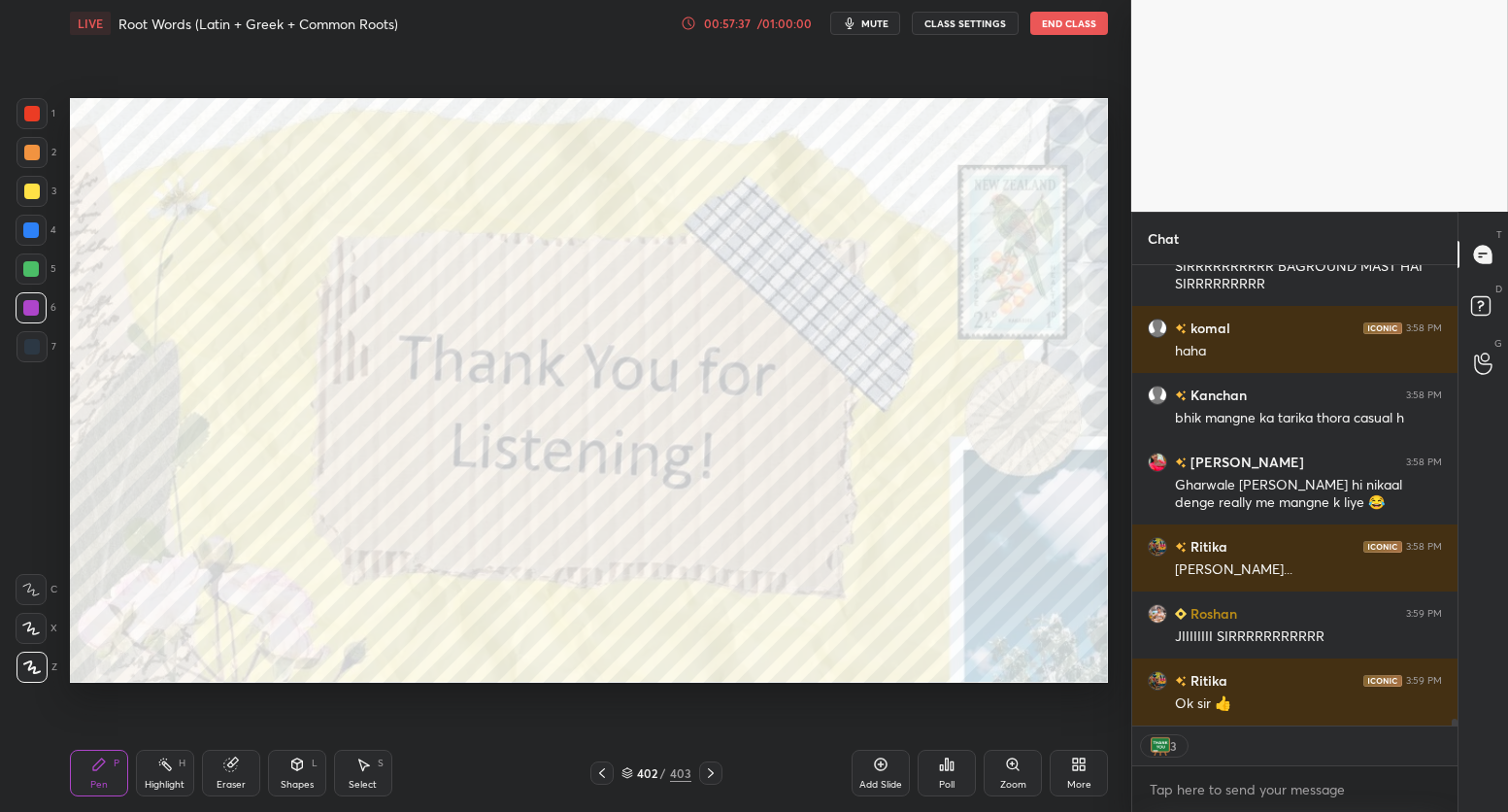
click at [30, 111] on div at bounding box center [32, 114] width 16 height 16
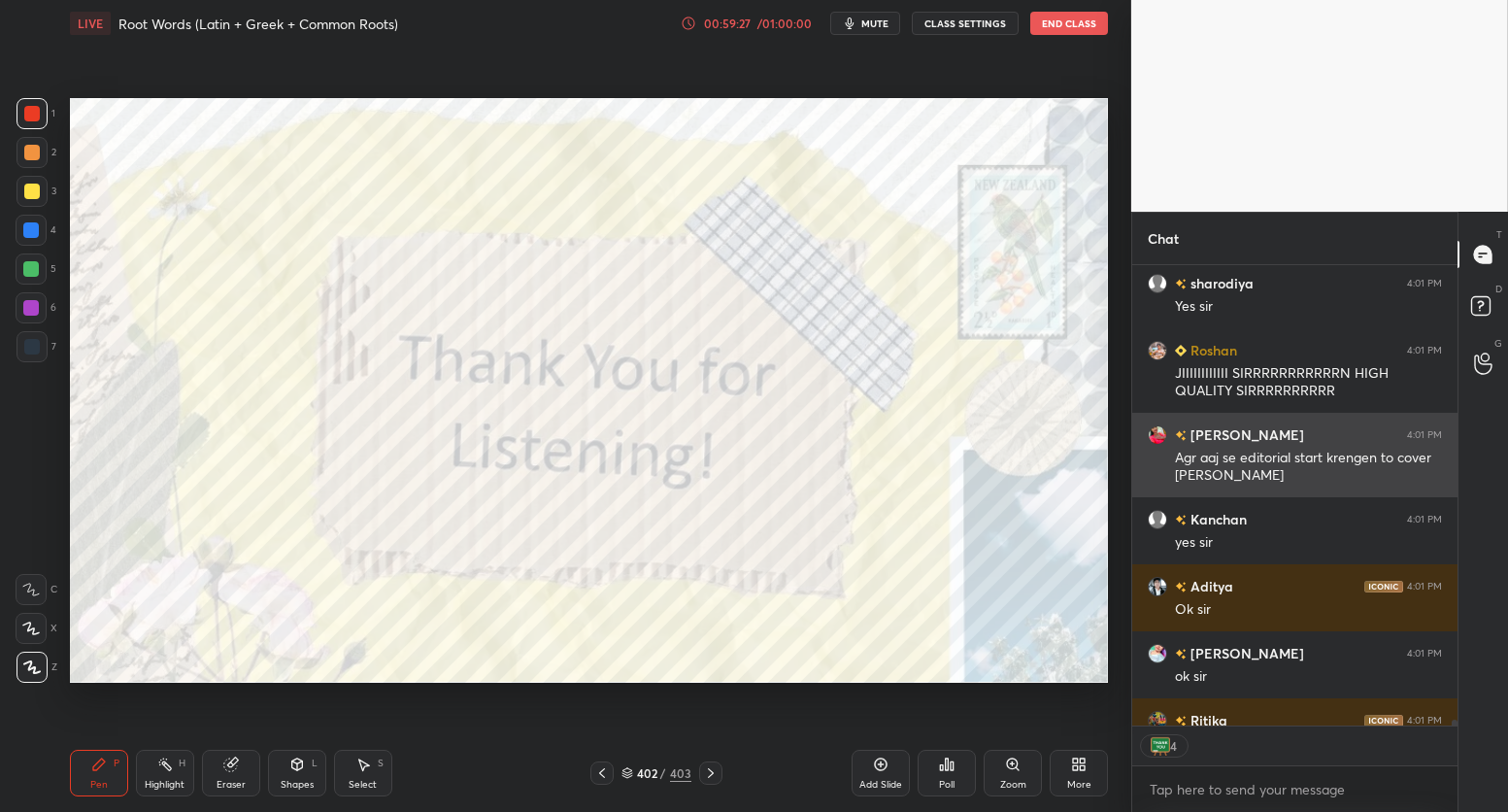
scroll to position [34468, 0]
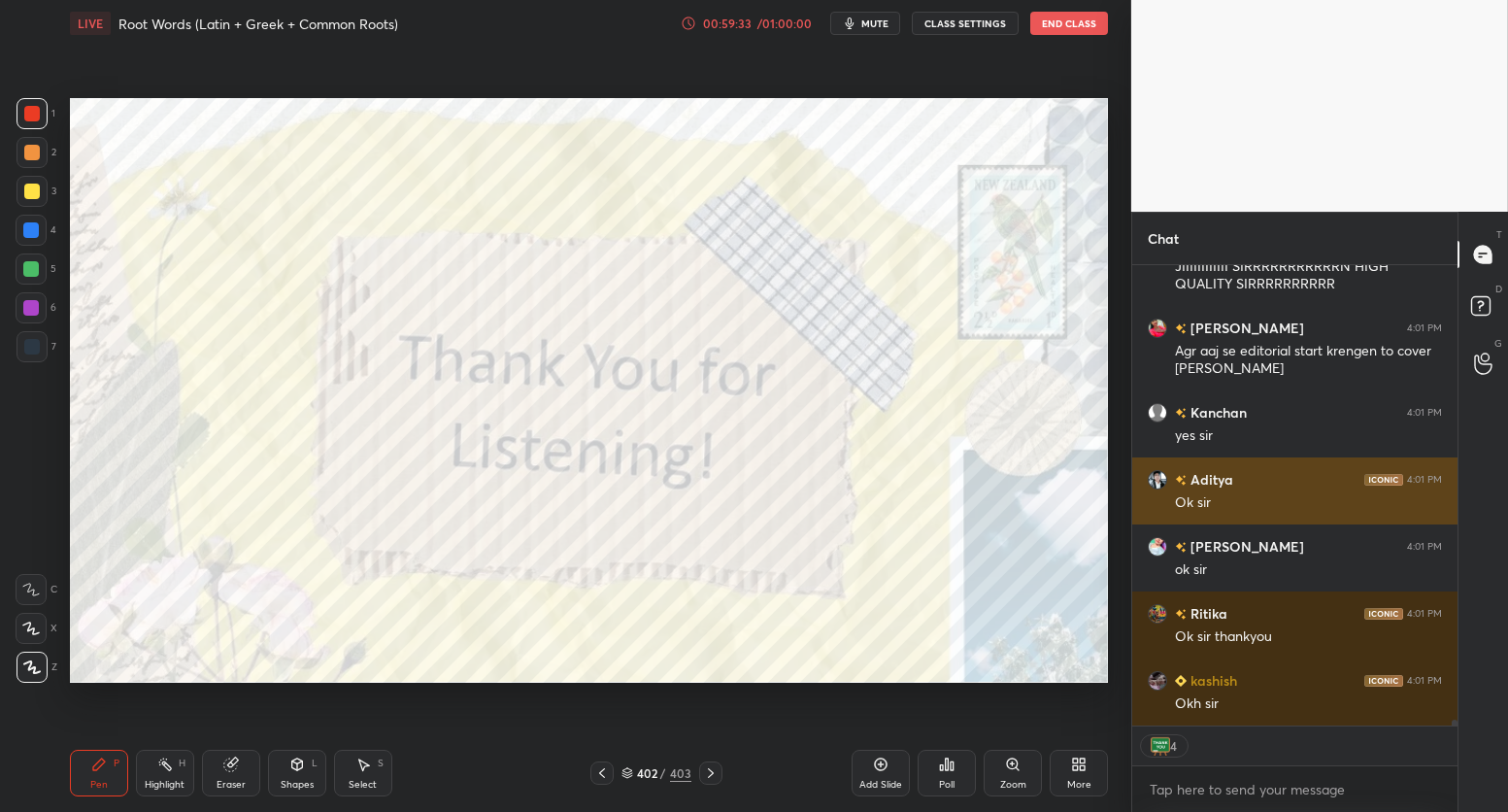
type textarea "x"
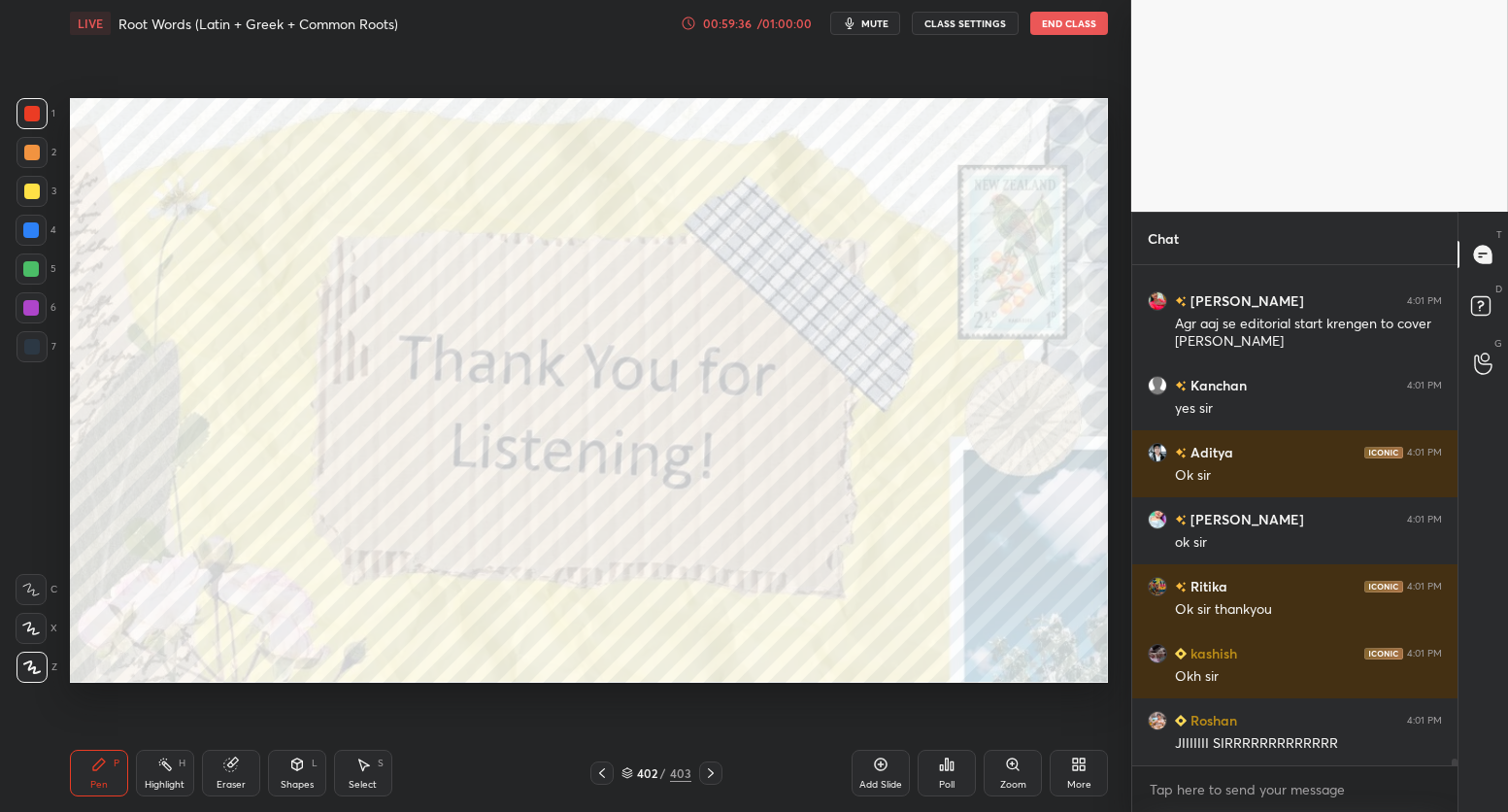
scroll to position [34562, 0]
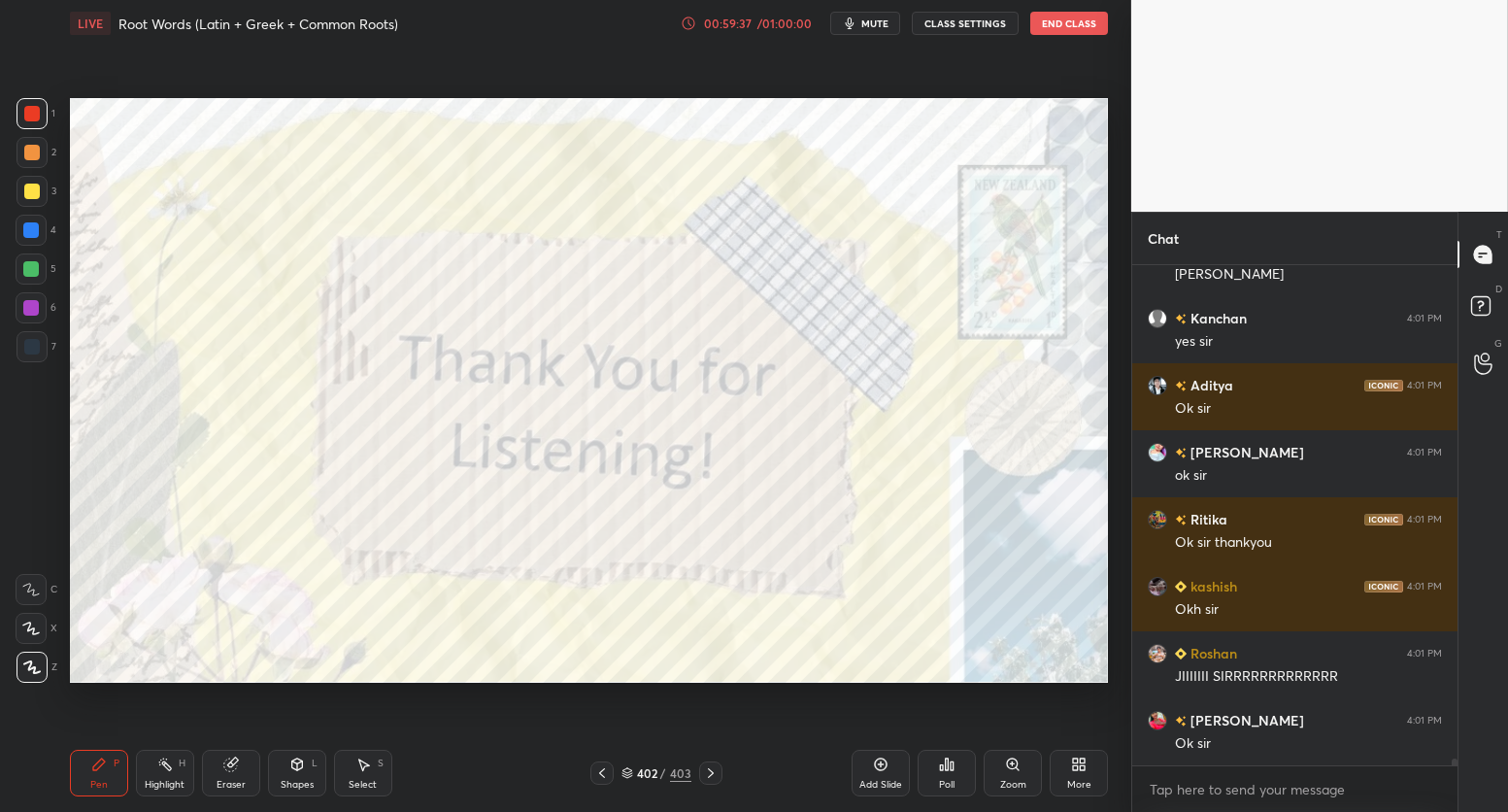
click at [1073, 24] on button "End Class" at bounding box center [1069, 24] width 78 height 24
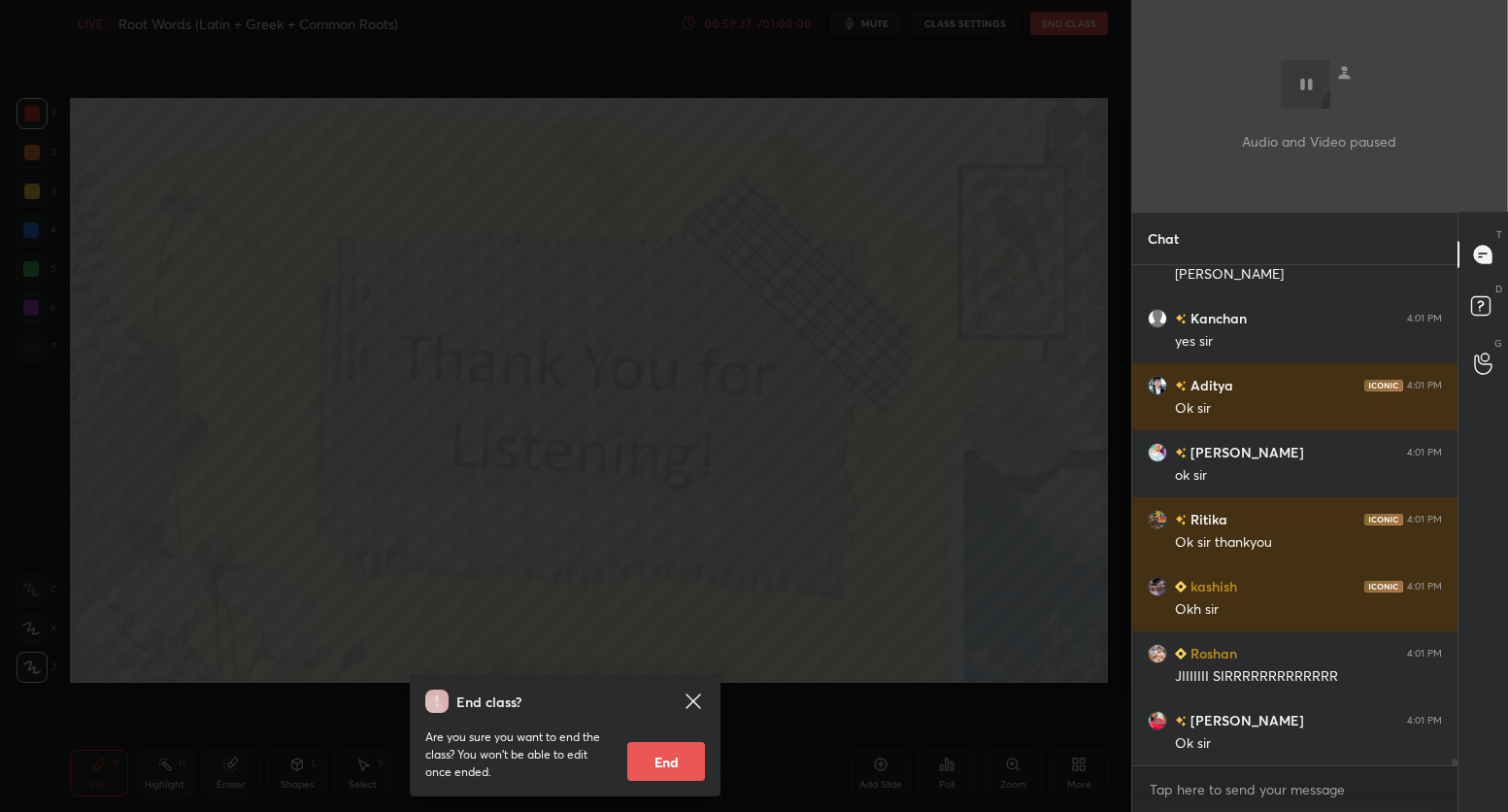
scroll to position [34629, 0]
